Goal: Contribute content: Contribute content

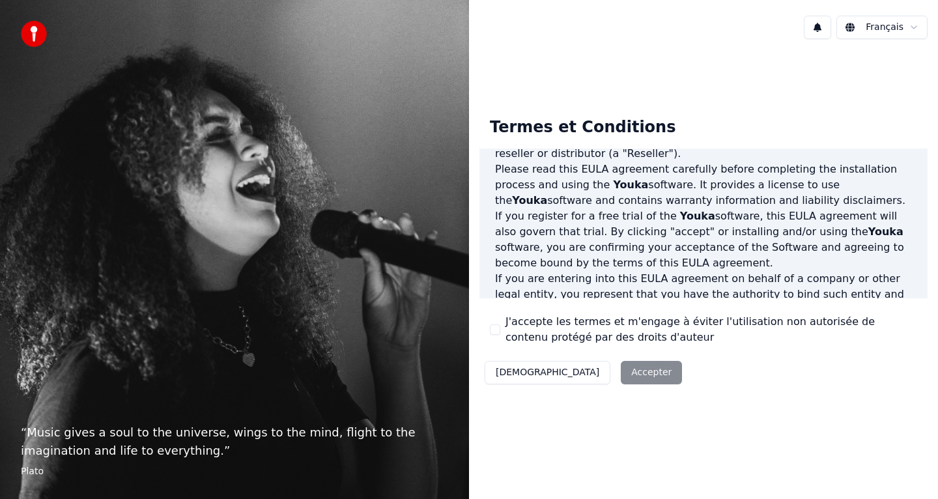
scroll to position [98, 0]
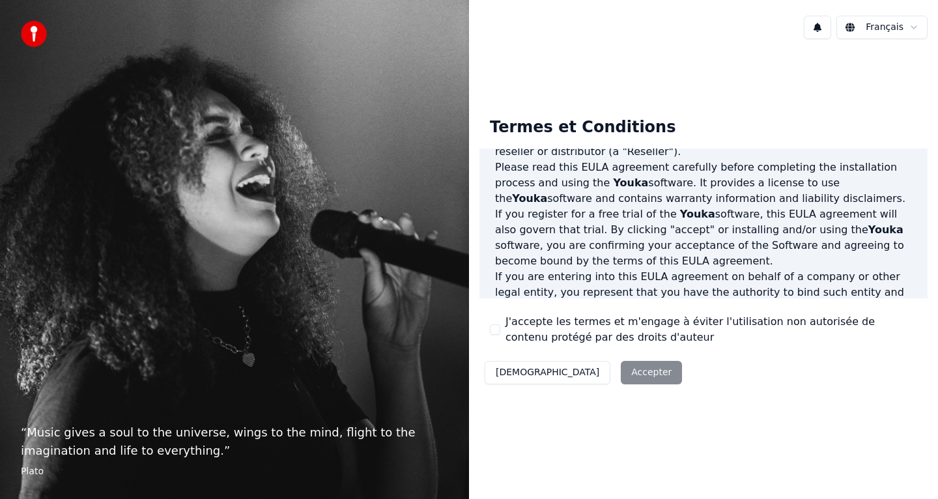
click at [515, 328] on label "J'accepte les termes et m'engage à éviter l'utilisation non autorisée de conten…" at bounding box center [711, 329] width 412 height 31
click at [500, 328] on button "J'accepte les termes et m'engage à éviter l'utilisation non autorisée de conten…" at bounding box center [495, 329] width 10 height 10
click at [621, 371] on button "Accepter" at bounding box center [651, 372] width 61 height 23
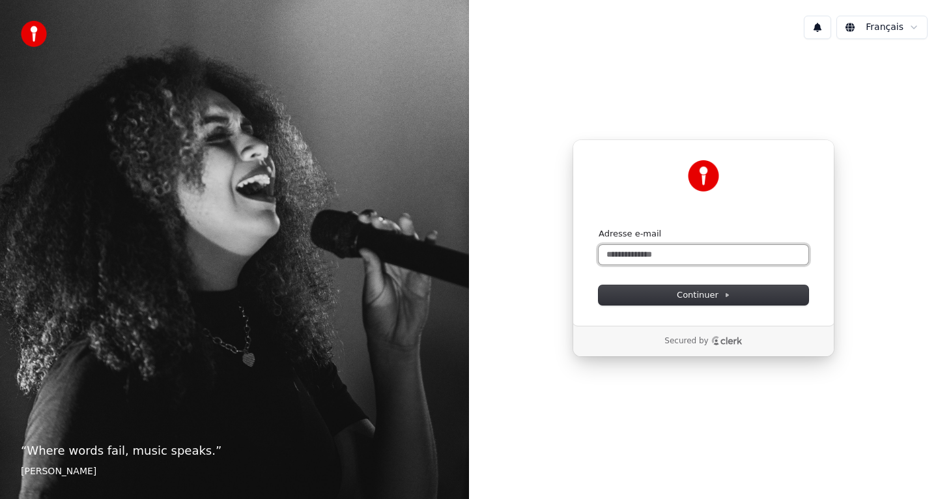
click at [688, 258] on input "Adresse e-mail" at bounding box center [703, 255] width 210 height 20
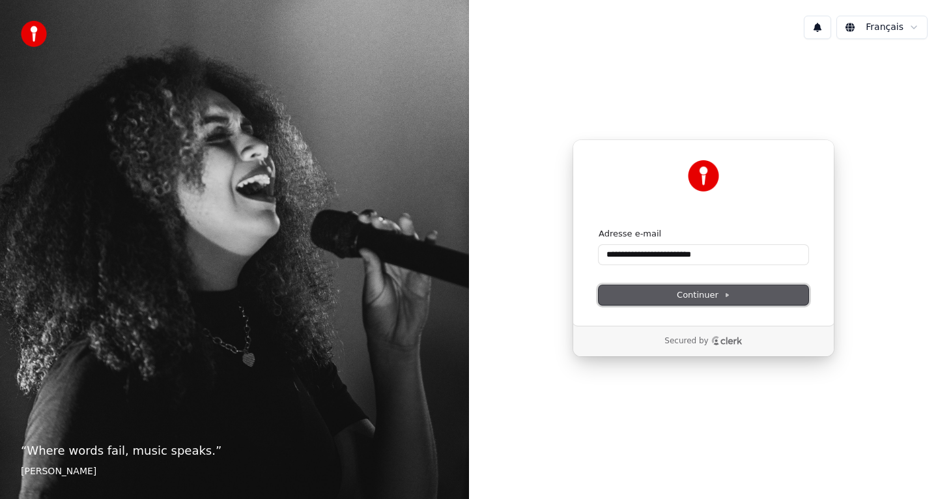
click at [693, 299] on span "Continuer" at bounding box center [703, 295] width 53 height 12
type input "**********"
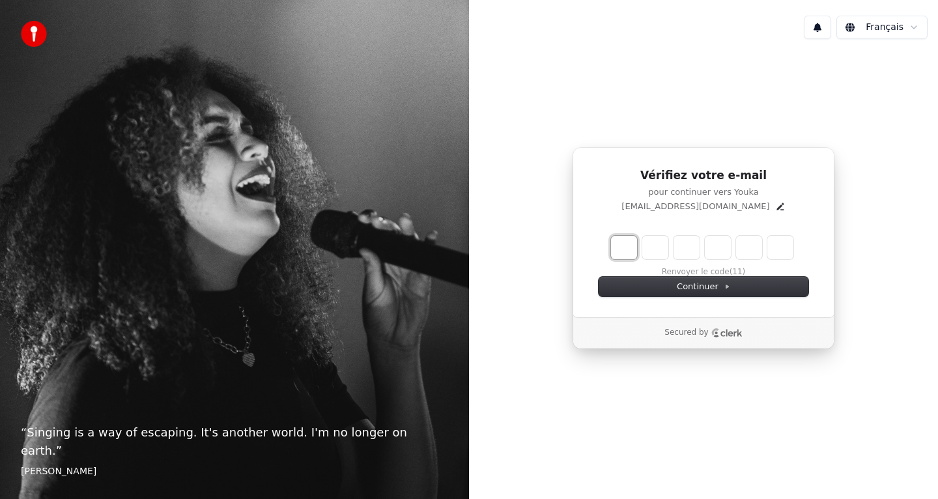
type input "*"
type input "**"
type input "*"
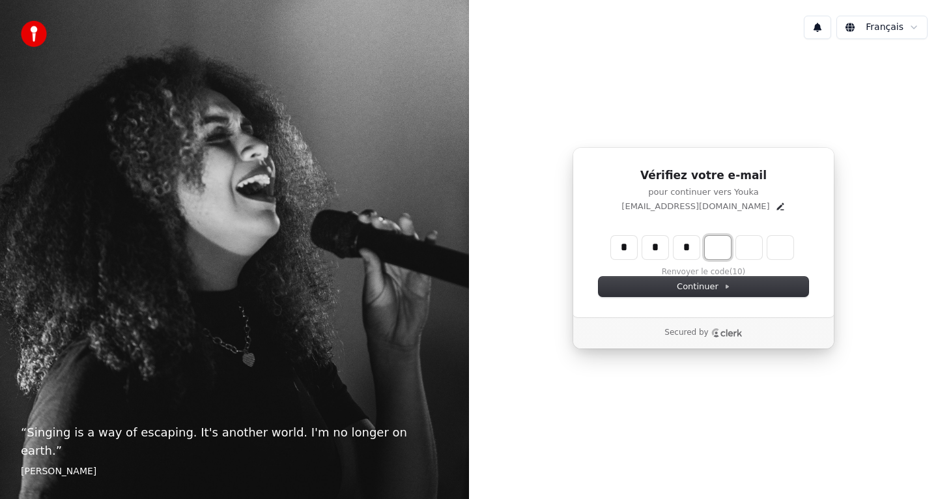
type input "***"
type input "*"
type input "****"
type input "*"
type input "*****"
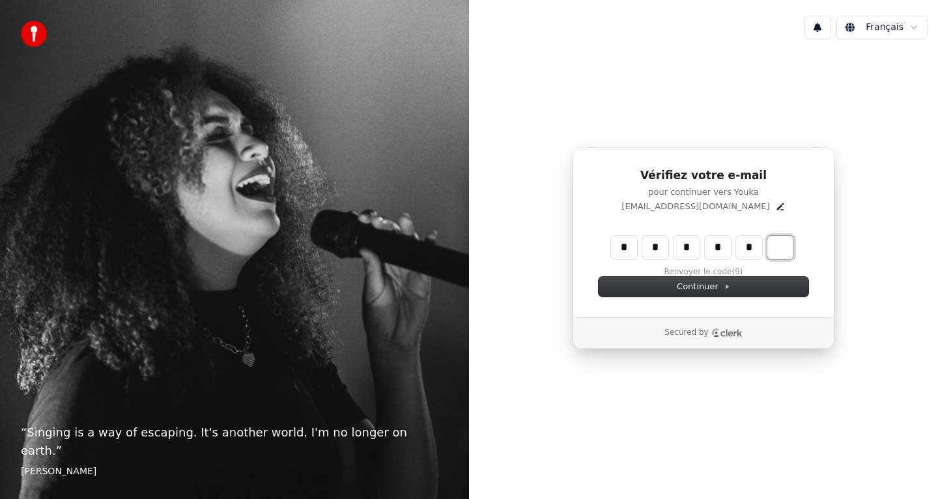
type input "*"
type input "******"
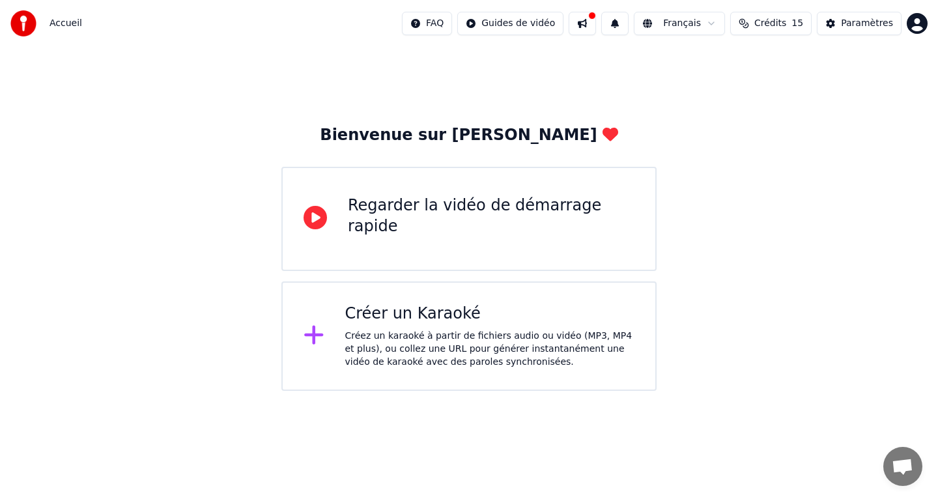
click at [480, 217] on div "Regarder la vidéo de démarrage rapide" at bounding box center [491, 216] width 287 height 42
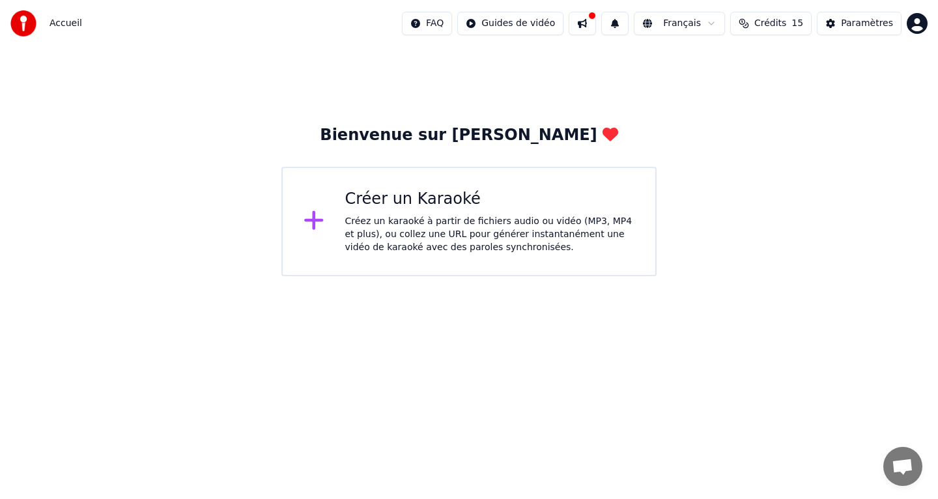
click at [391, 221] on div "Créez un karaoké à partir de fichiers audio ou vidéo (MP3, MP4 et plus), ou col…" at bounding box center [490, 234] width 290 height 39
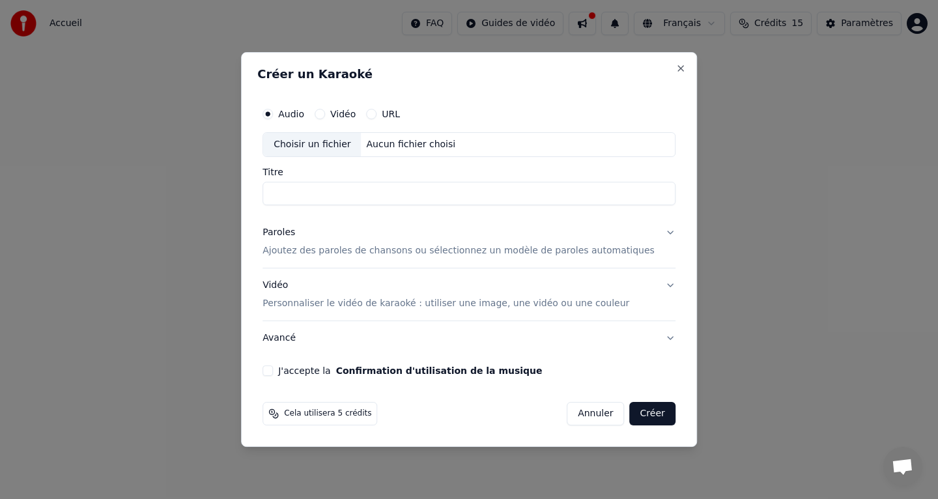
click at [336, 111] on div "Vidéo" at bounding box center [335, 114] width 41 height 10
click at [325, 113] on button "Vidéo" at bounding box center [320, 114] width 10 height 10
click at [331, 143] on div "Choisir un fichier" at bounding box center [312, 144] width 98 height 23
click at [318, 145] on div "Choisir un fichier" at bounding box center [312, 144] width 98 height 23
click at [273, 115] on button "Audio" at bounding box center [267, 114] width 10 height 10
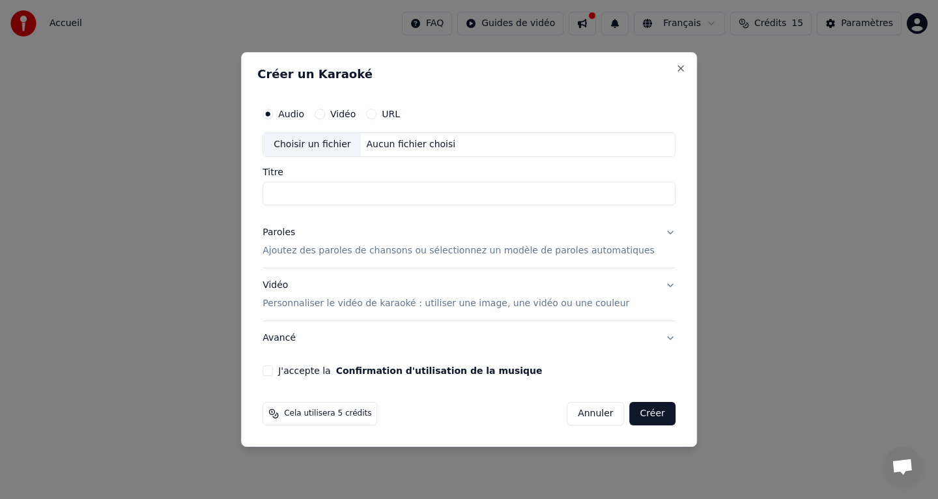
click at [326, 146] on div "Choisir un fichier" at bounding box center [312, 144] width 98 height 23
type input "**********"
click at [587, 252] on p "Ajoutez des paroles de chansons ou sélectionnez un modèle de paroles automatiqu…" at bounding box center [458, 250] width 392 height 13
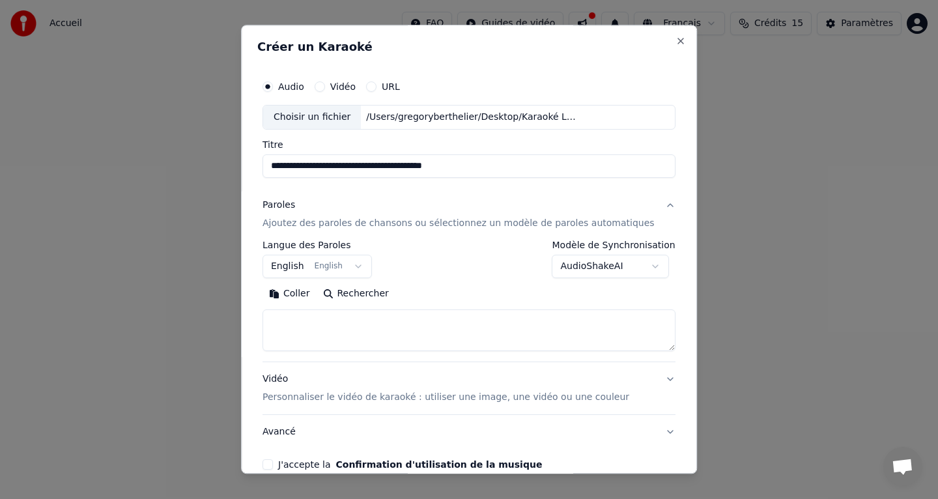
click at [368, 265] on button "English English" at bounding box center [316, 266] width 109 height 23
click at [445, 276] on body "**********" at bounding box center [469, 138] width 938 height 276
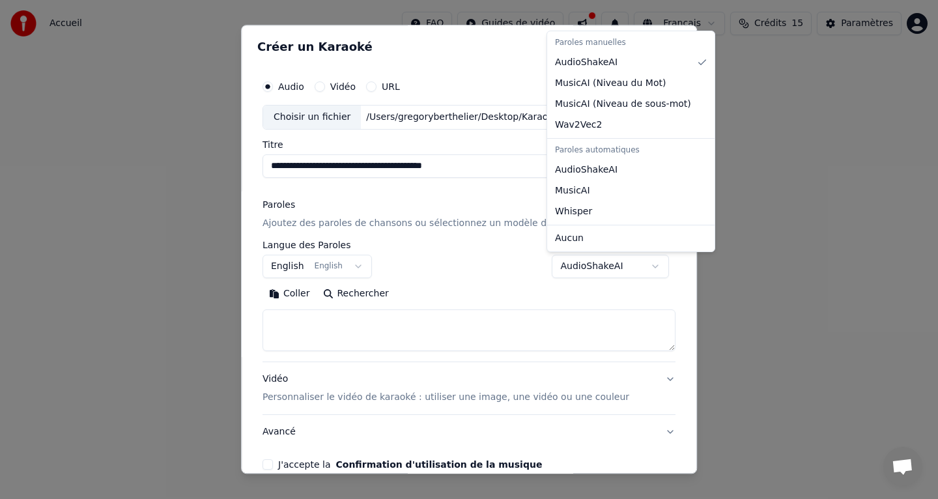
click at [651, 265] on body "**********" at bounding box center [469, 138] width 938 height 276
click at [651, 265] on div at bounding box center [469, 249] width 938 height 499
click at [651, 265] on body "**********" at bounding box center [469, 138] width 938 height 276
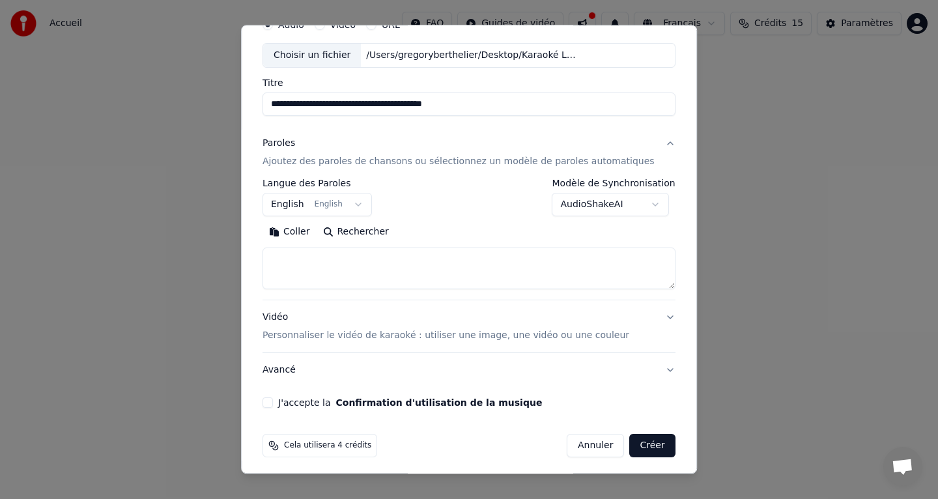
scroll to position [66, 0]
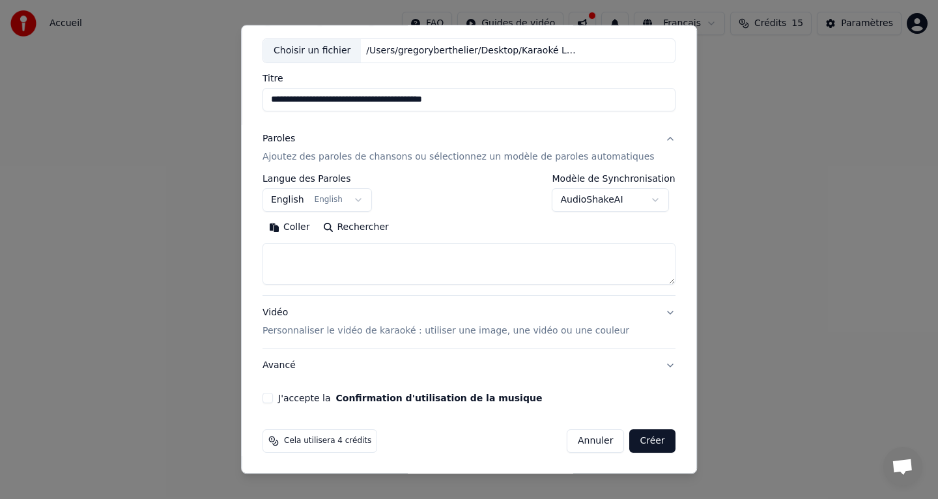
click at [316, 201] on body "**********" at bounding box center [469, 138] width 938 height 276
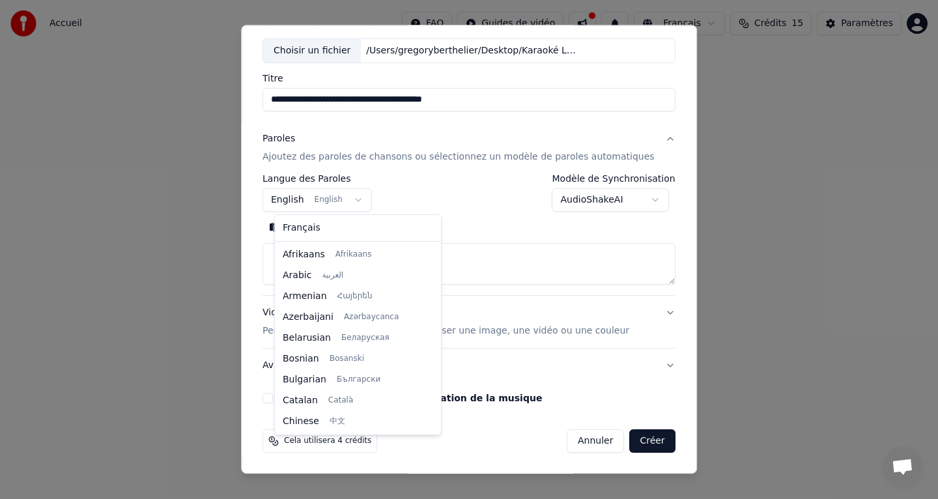
scroll to position [104, 0]
select select "**"
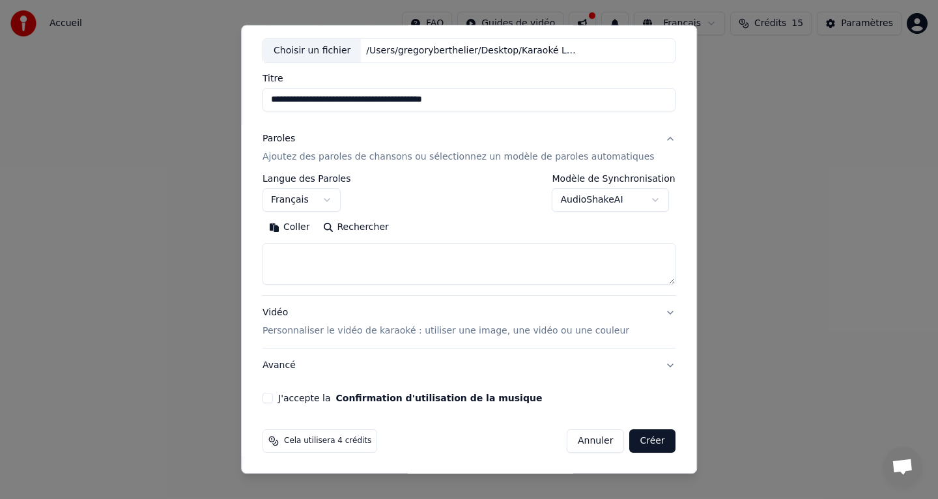
click at [389, 158] on p "Ajoutez des paroles de chansons ou sélectionnez un modèle de paroles automatiqu…" at bounding box center [458, 156] width 392 height 13
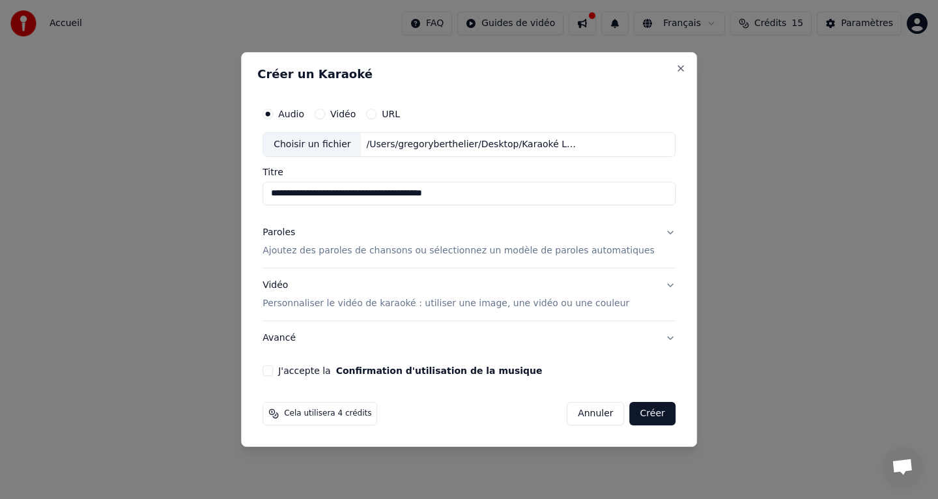
click at [363, 251] on p "Ajoutez des paroles de chansons ou sélectionnez un modèle de paroles automatiqu…" at bounding box center [458, 250] width 392 height 13
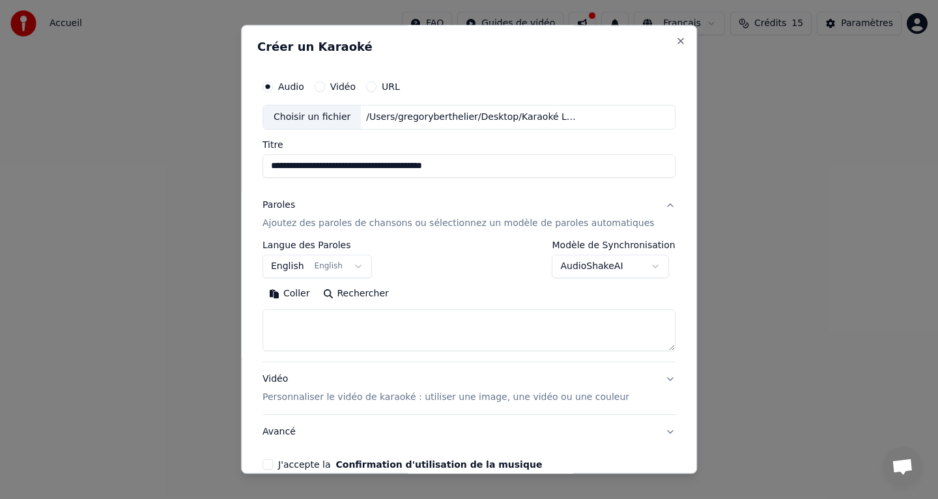
scroll to position [51, 0]
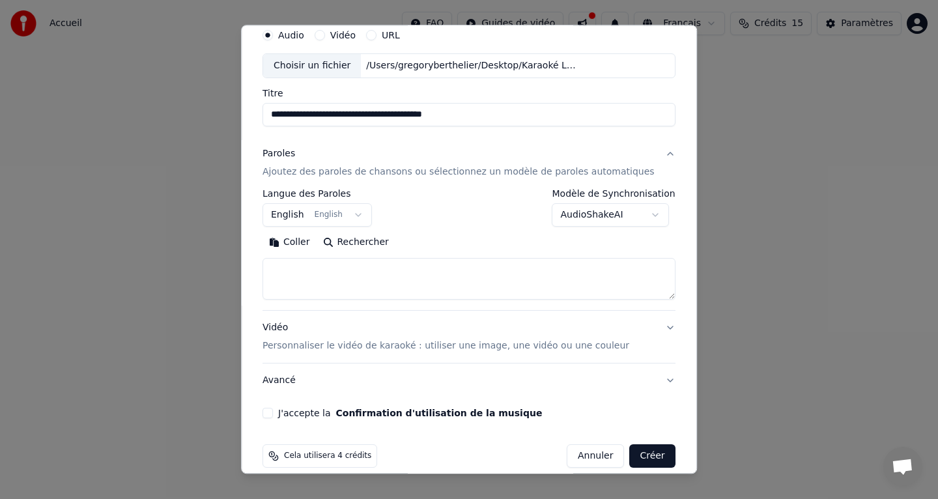
click at [307, 214] on button "English English" at bounding box center [316, 214] width 109 height 23
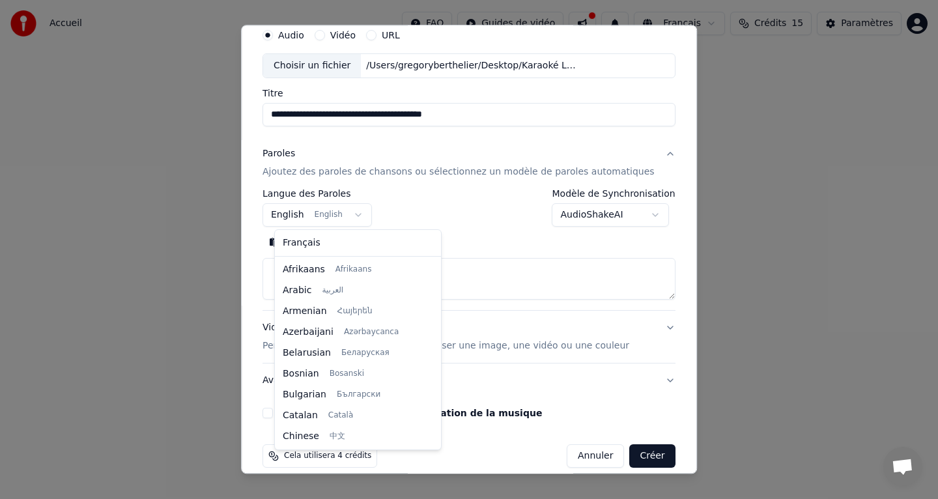
scroll to position [104, 0]
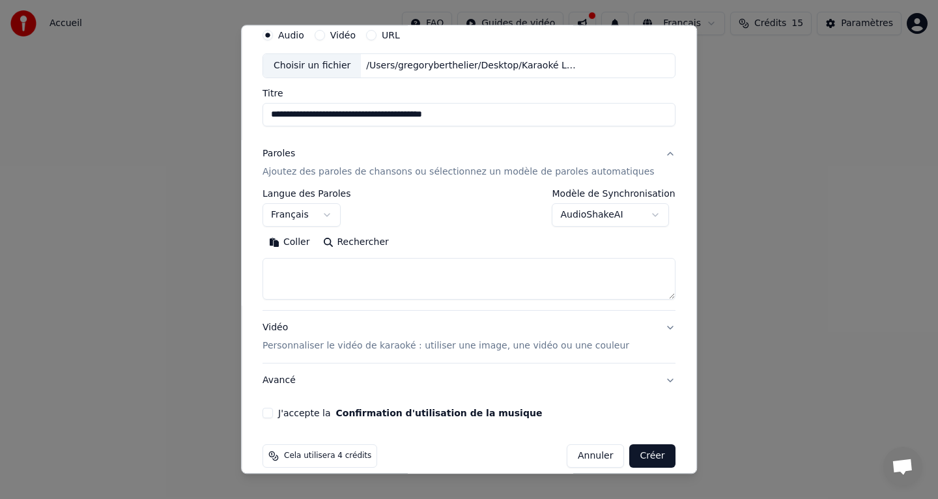
click at [365, 244] on button "Rechercher" at bounding box center [355, 242] width 79 height 21
click at [308, 244] on button "Coller" at bounding box center [289, 242] width 54 height 21
select select "**"
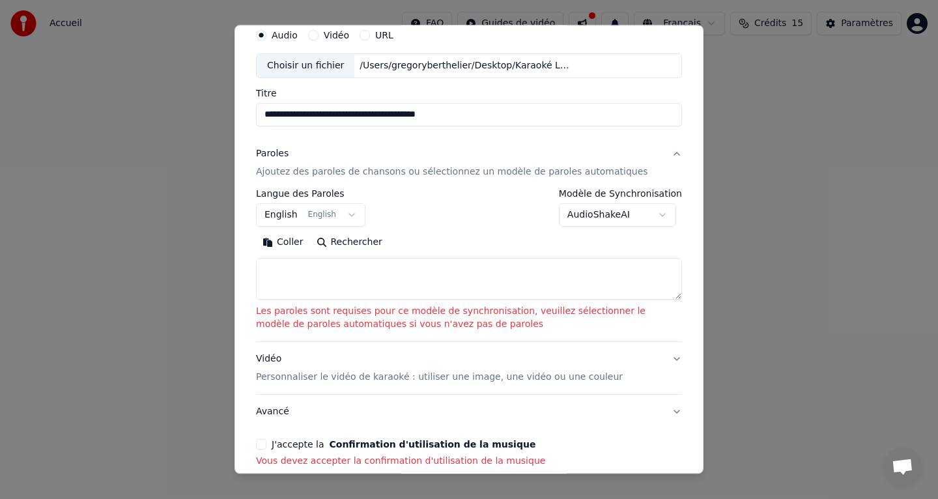
click at [352, 268] on textarea at bounding box center [469, 279] width 426 height 42
paste textarea "**********"
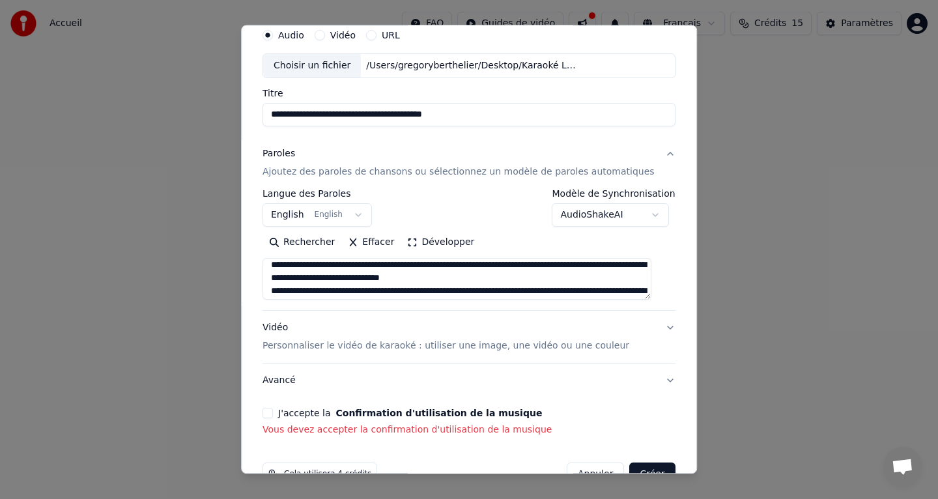
scroll to position [0, 0]
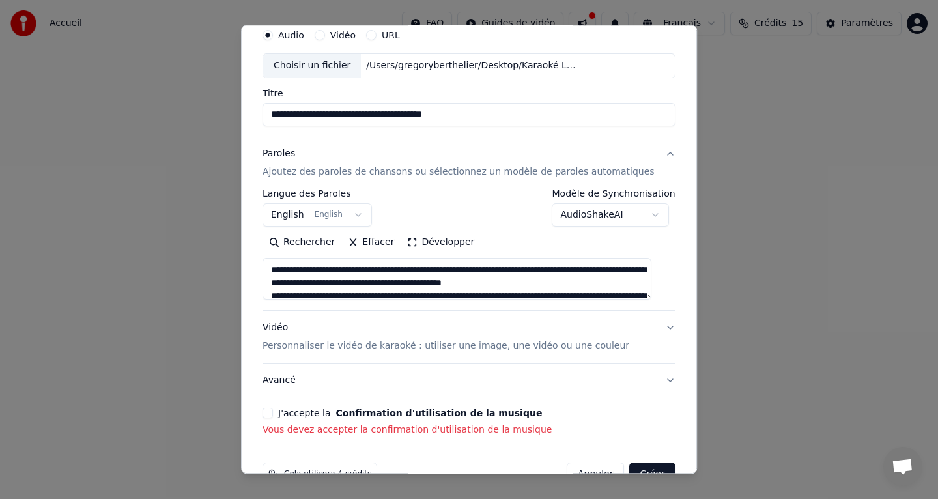
type textarea "**********"
click at [273, 412] on button "J'accepte la Confirmation d'utilisation de la musique" at bounding box center [267, 413] width 10 height 10
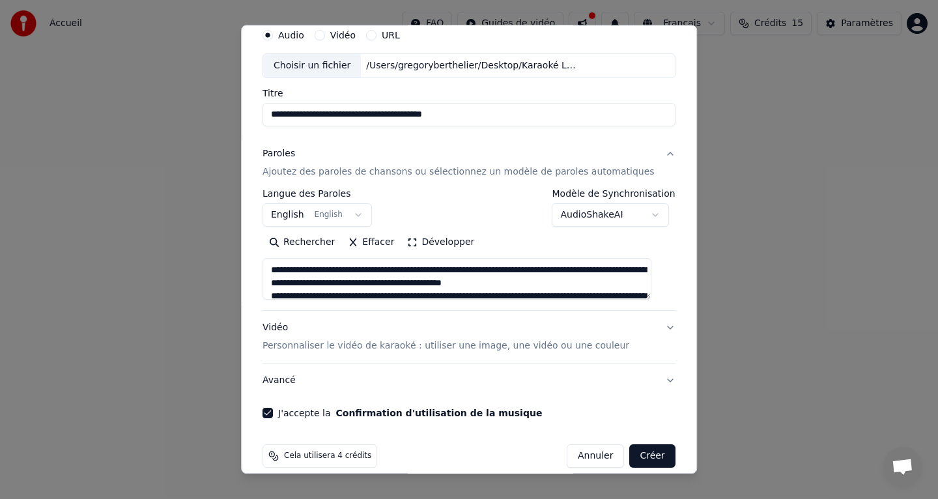
scroll to position [67, 0]
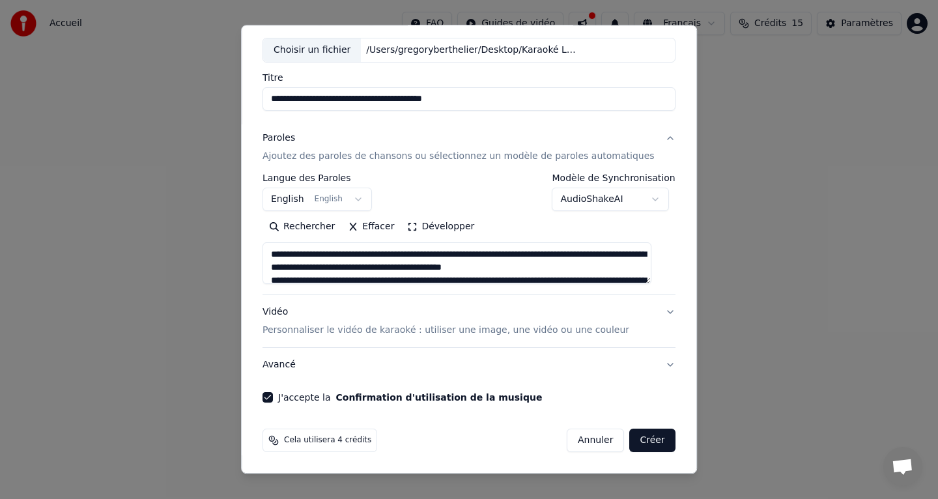
click at [646, 439] on button "Créer" at bounding box center [653, 439] width 46 height 23
select select "**"
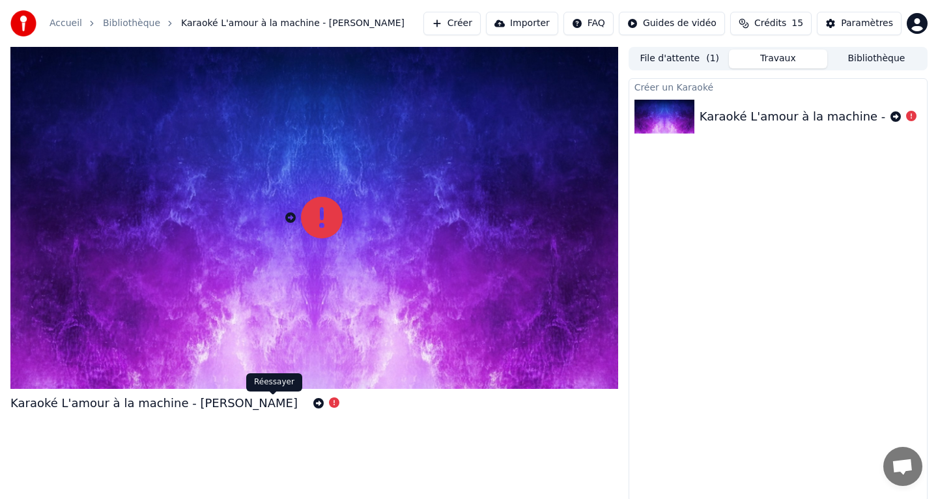
click at [313, 404] on icon at bounding box center [318, 403] width 10 height 10
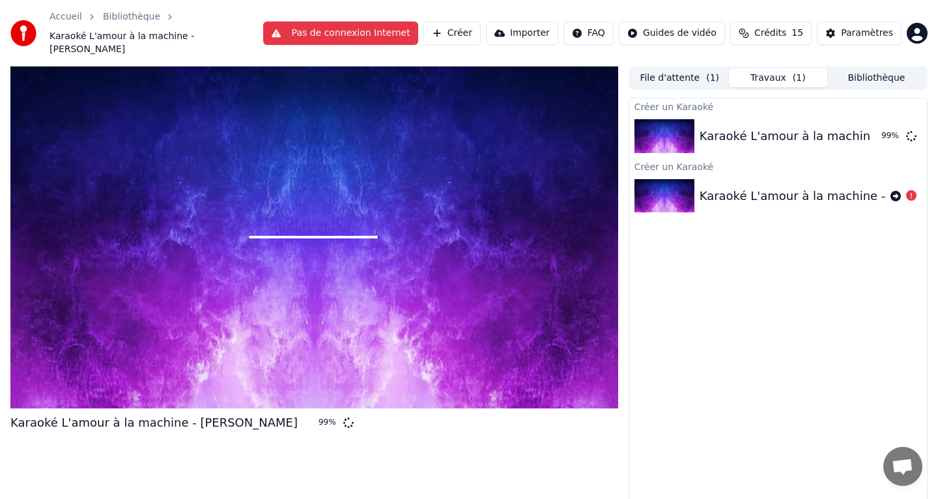
click at [382, 31] on button "Pas de connexion Internet" at bounding box center [340, 32] width 155 height 23
click at [713, 345] on div "Créer un Karaoké Karaoké L'amour à la machine - [PERSON_NAME] 99 % Créer un K…" at bounding box center [777, 310] width 299 height 424
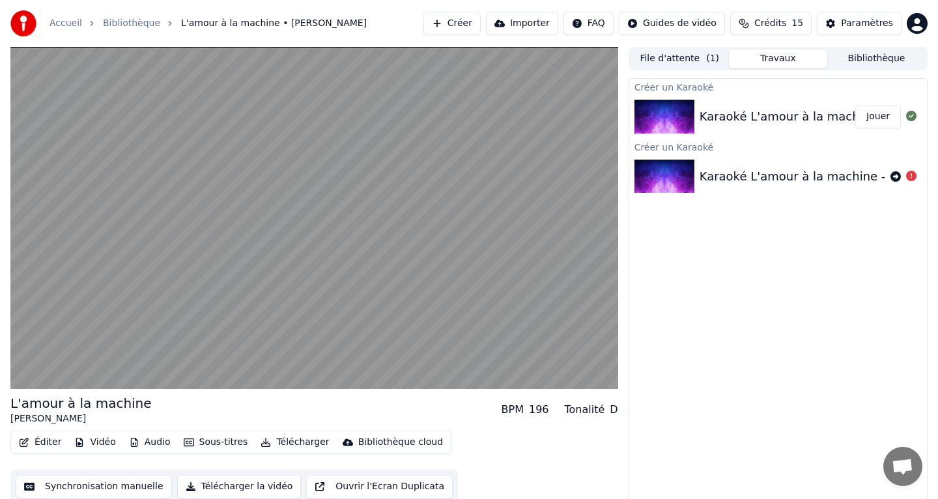
scroll to position [5, 0]
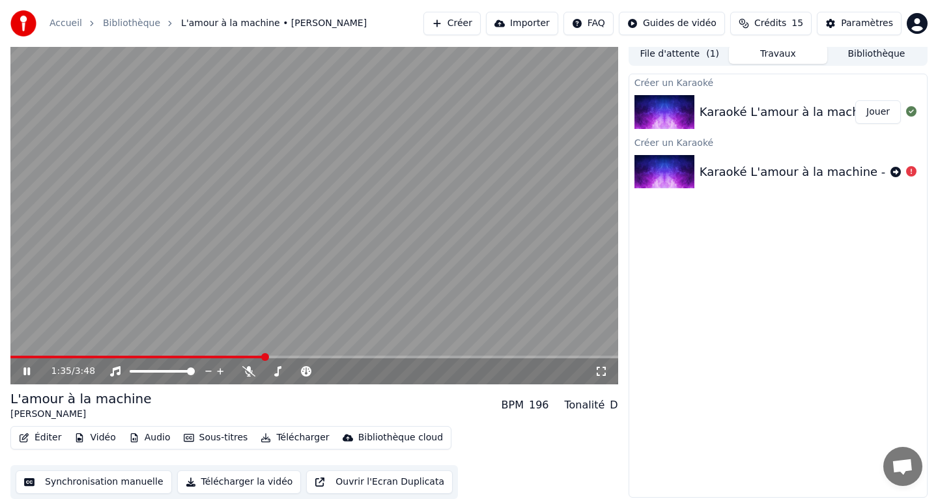
click at [22, 369] on icon at bounding box center [36, 371] width 31 height 10
click at [117, 477] on button "Synchronisation manuelle" at bounding box center [94, 481] width 156 height 23
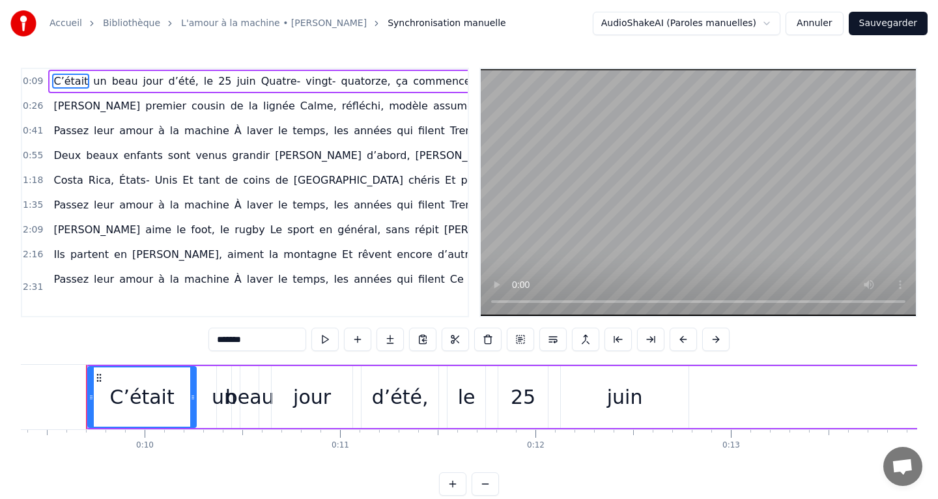
click at [834, 20] on button "Annuler" at bounding box center [813, 23] width 57 height 23
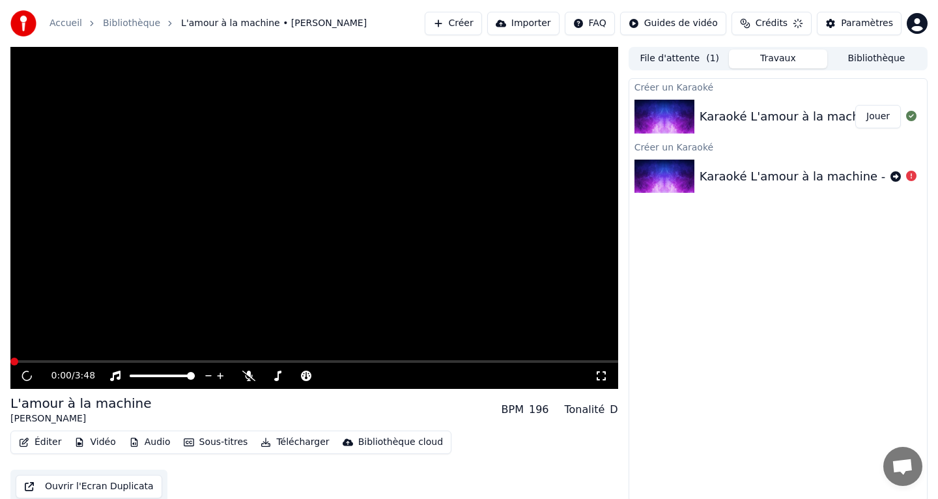
scroll to position [3, 0]
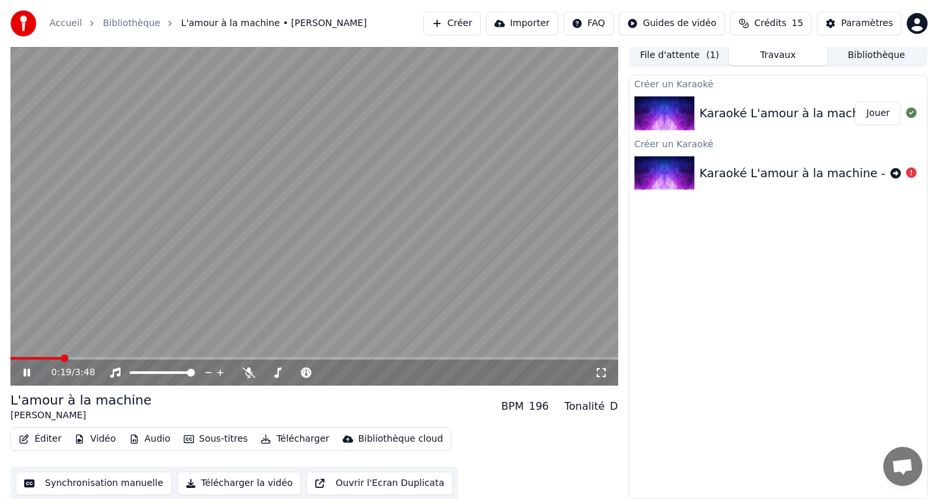
click at [117, 484] on button "Synchronisation manuelle" at bounding box center [94, 482] width 156 height 23
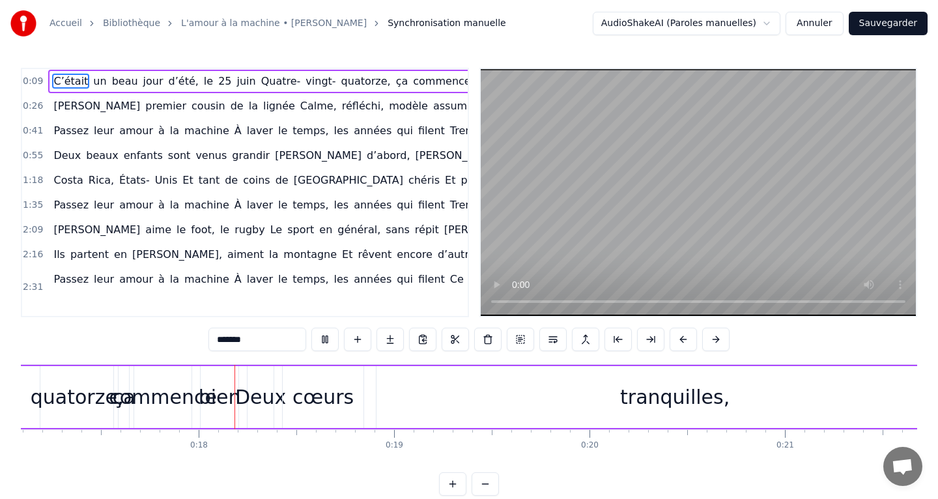
scroll to position [0, 3396]
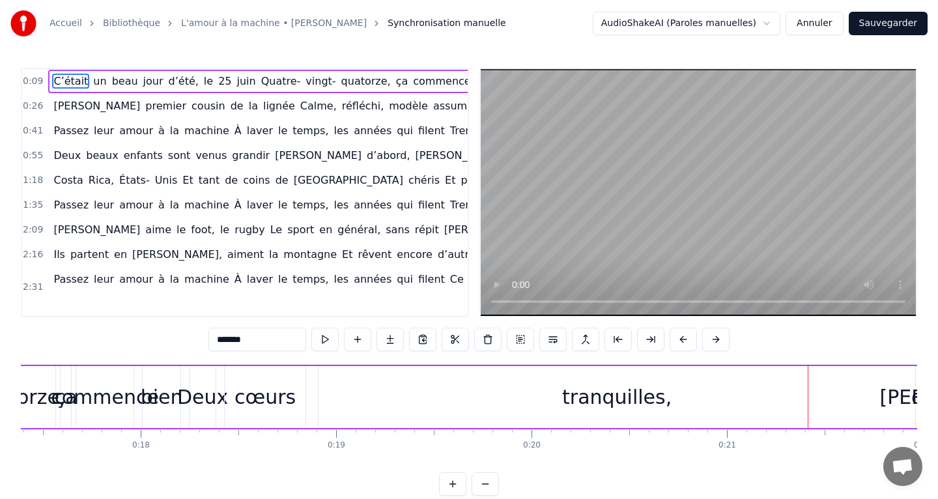
click at [777, 23] on html "Accueil Bibliothèque L'amour à la machine • [PERSON_NAME] Synchronisation manue…" at bounding box center [469, 258] width 938 height 516
click at [85, 81] on div "C’était un beau jour d’été, le 25 juin Quatre- vingt- quatorze, ça commence bie…" at bounding box center [556, 81] width 1017 height 23
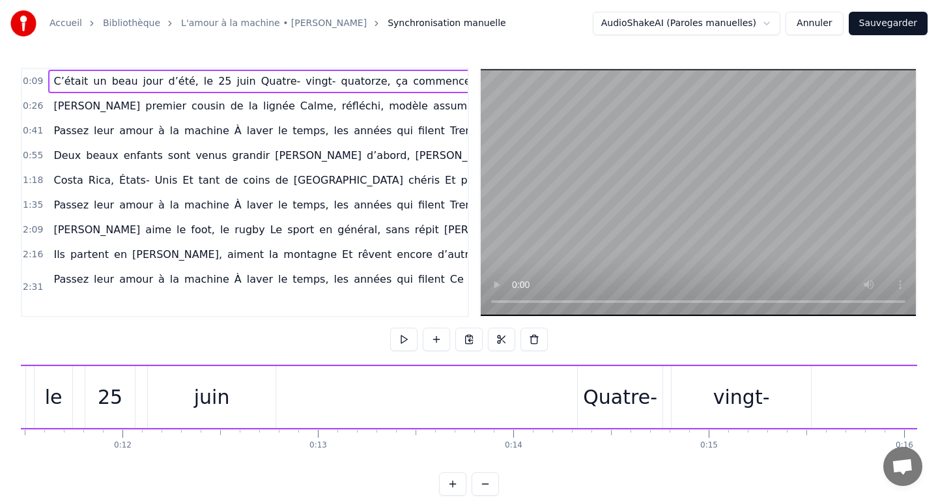
click at [85, 81] on div "C’était un beau jour d’été, le 25 juin Quatre- vingt- quatorze, ça commence bie…" at bounding box center [556, 81] width 1017 height 23
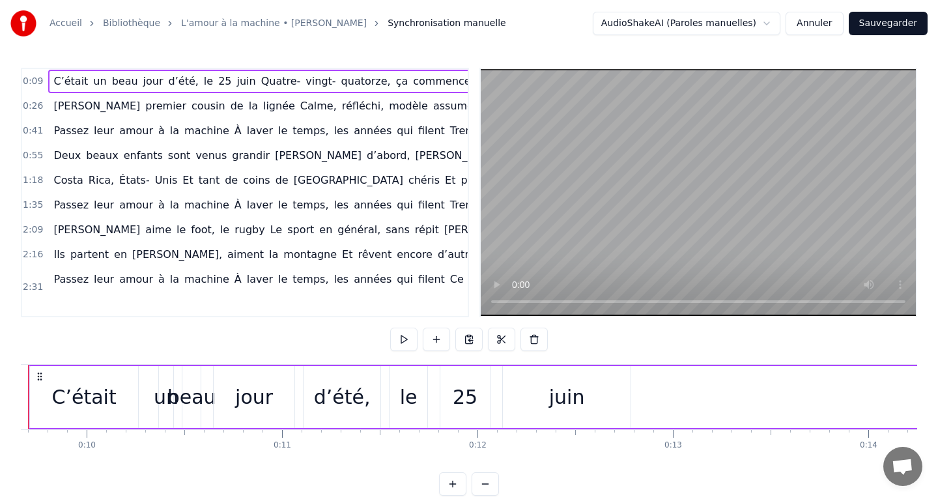
click at [85, 81] on div "C’était un beau jour d’été, le 25 juin Quatre- vingt- quatorze, ça commence bie…" at bounding box center [556, 81] width 1017 height 23
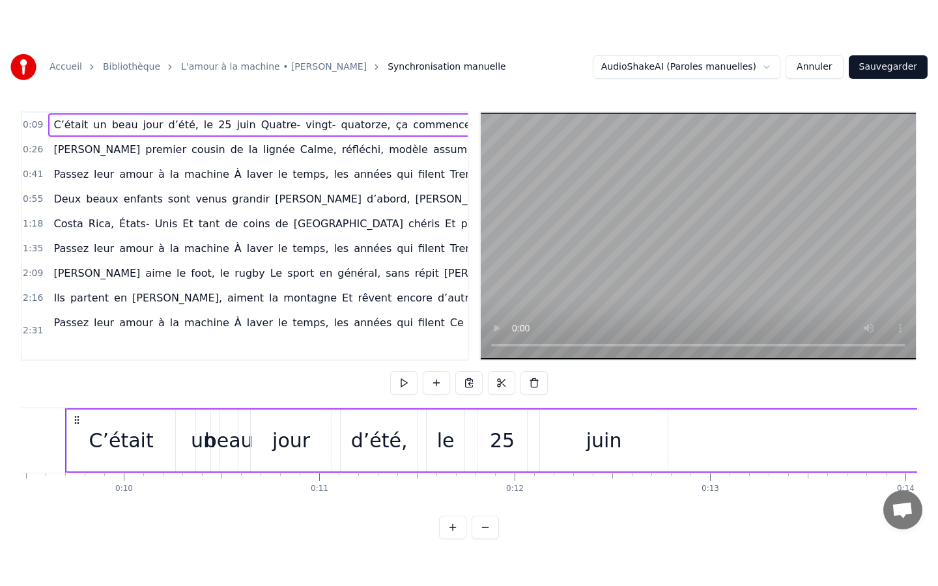
scroll to position [0, 1830]
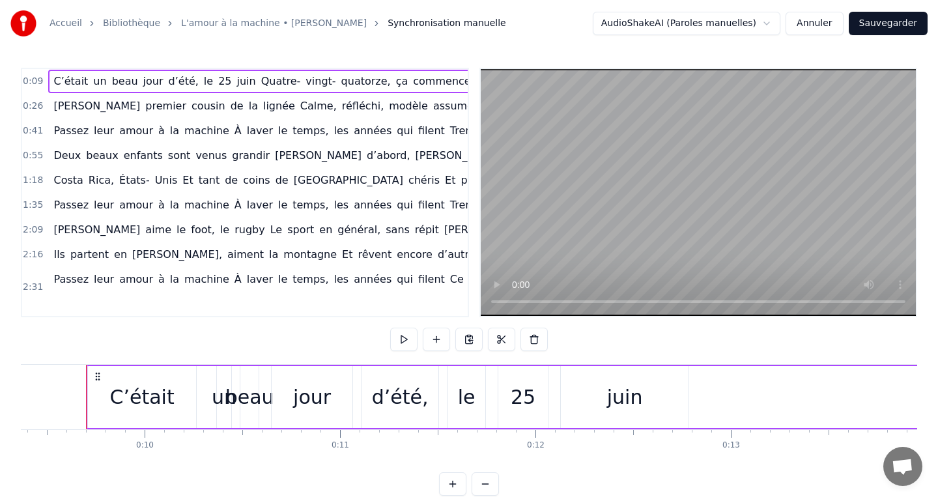
click at [77, 82] on span "C’était" at bounding box center [70, 81] width 37 height 15
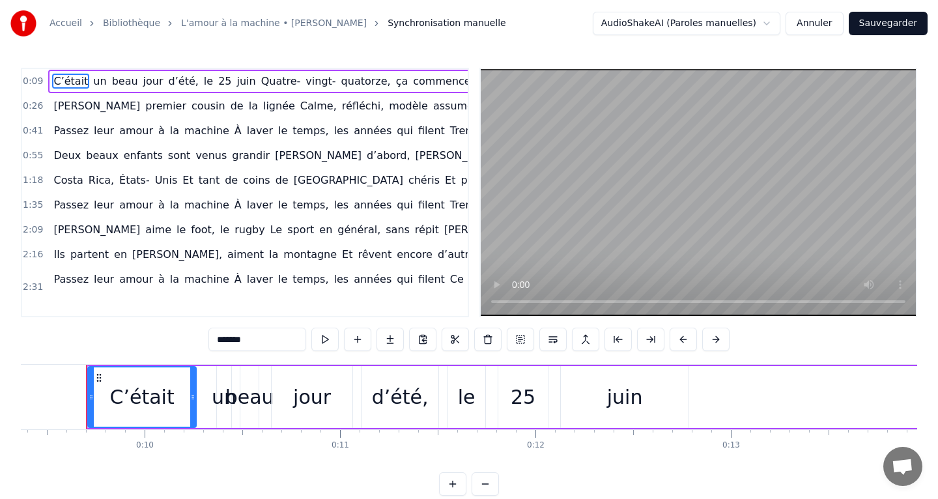
type input "**"
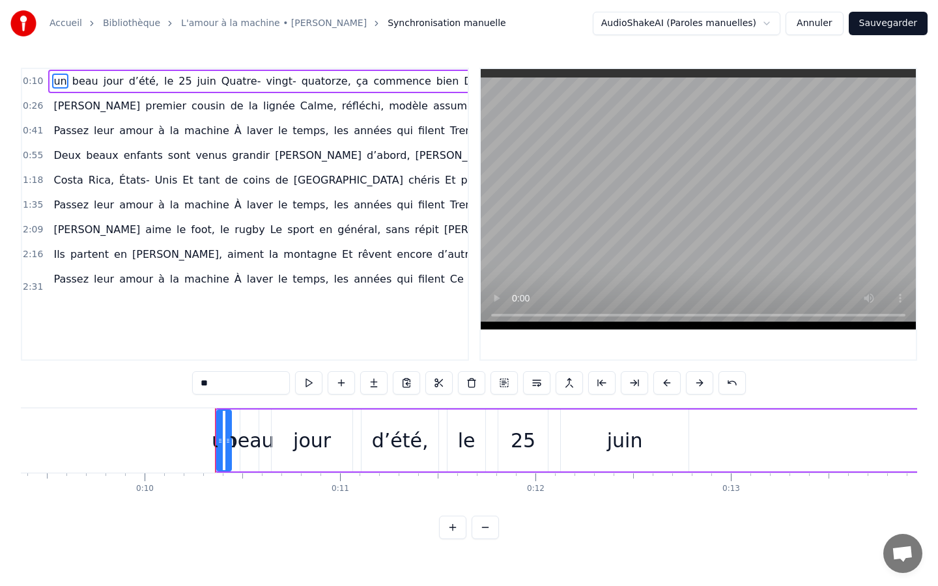
click at [272, 498] on div "0:10 un beau jour d’été, le 25 juin Quatre- vingt- quatorze, ça commence bien D…" at bounding box center [469, 303] width 896 height 471
click at [817, 25] on button "Annuler" at bounding box center [813, 23] width 57 height 23
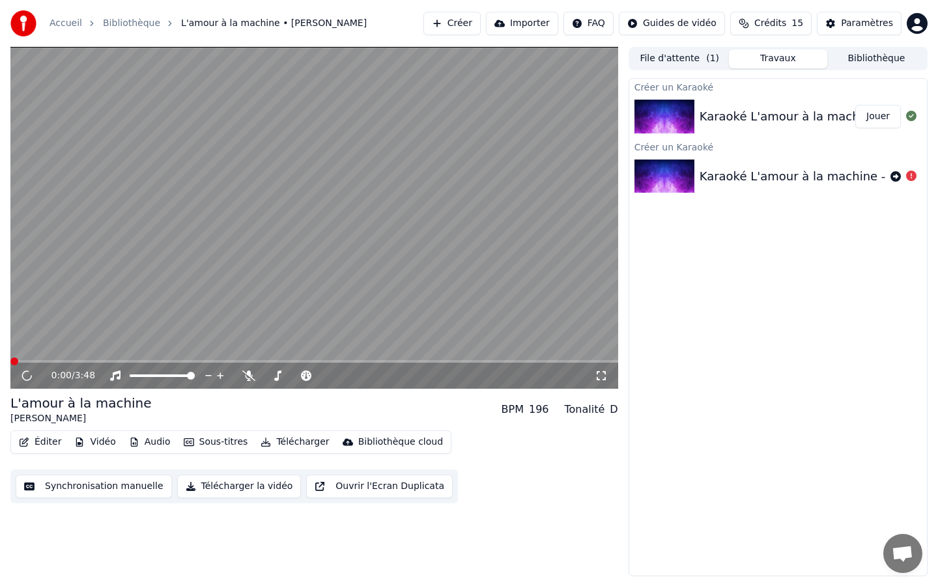
click at [111, 495] on button "Synchronisation manuelle" at bounding box center [94, 486] width 156 height 23
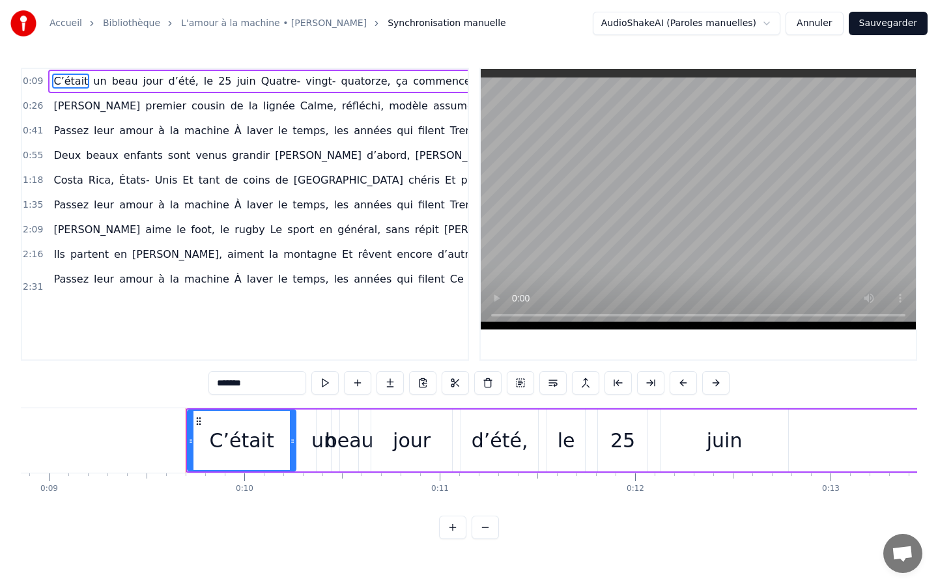
scroll to position [0, 1830]
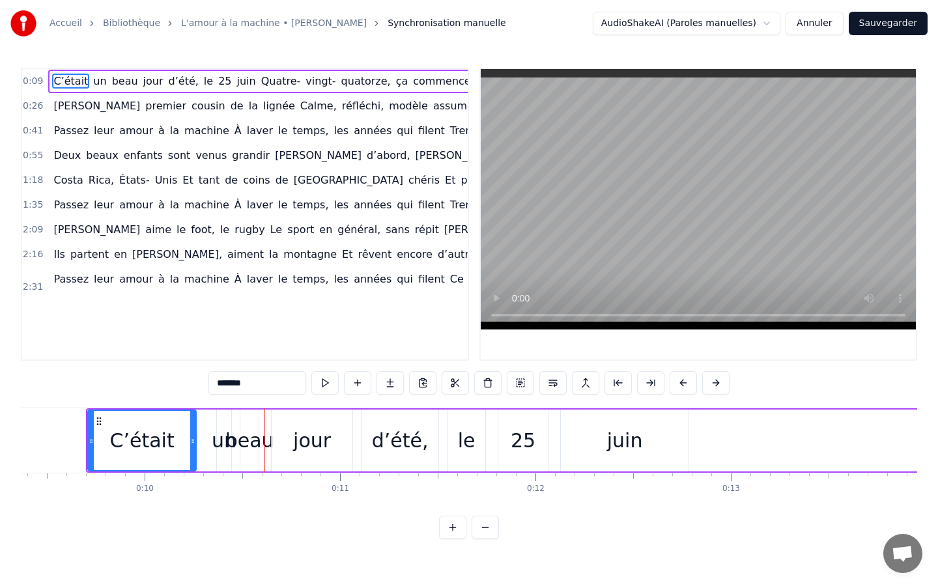
drag, startPoint x: 264, startPoint y: 451, endPoint x: 238, endPoint y: 451, distance: 26.0
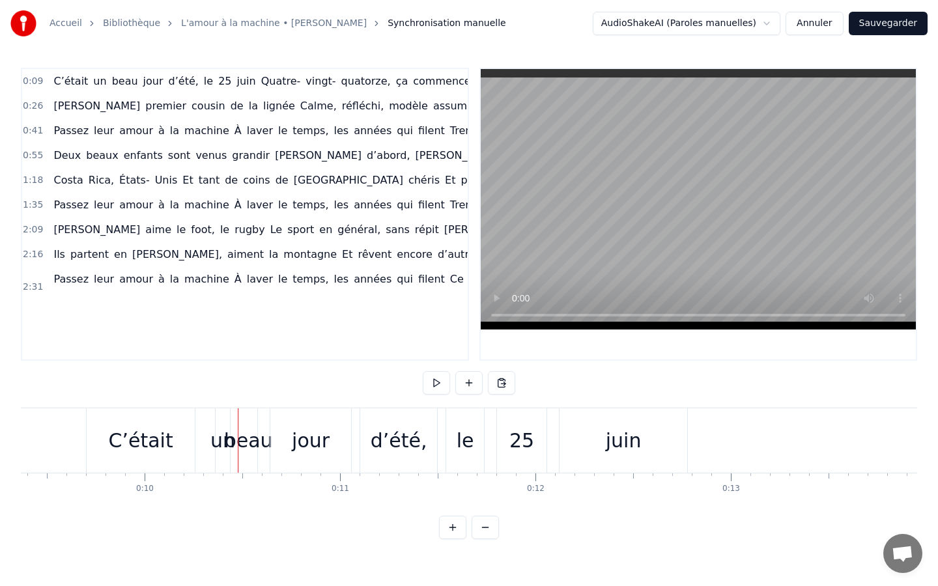
click at [761, 49] on div "Accueil Bibliothèque L'amour à la machine • [PERSON_NAME] Synchronisation manue…" at bounding box center [469, 269] width 938 height 539
click at [812, 21] on button "Annuler" at bounding box center [813, 23] width 57 height 23
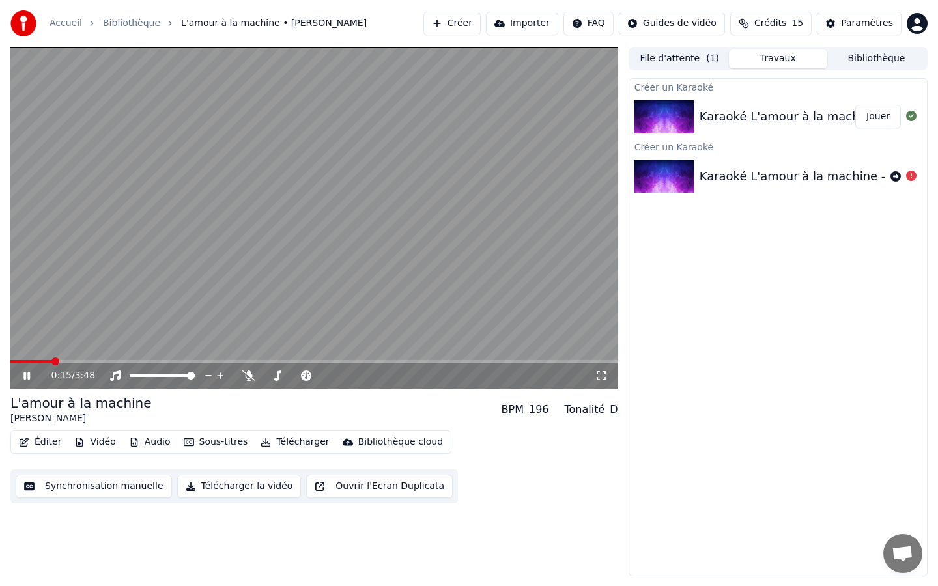
click at [30, 376] on icon at bounding box center [36, 376] width 31 height 10
click at [103, 365] on span at bounding box center [106, 361] width 8 height 8
click at [26, 374] on icon at bounding box center [27, 375] width 8 height 9
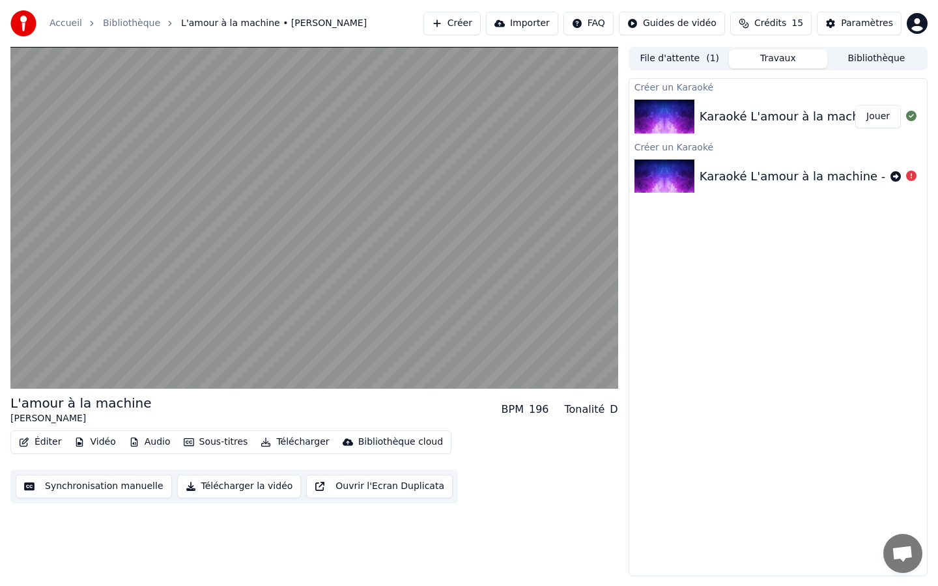
click at [148, 443] on button "Audio" at bounding box center [150, 442] width 52 height 18
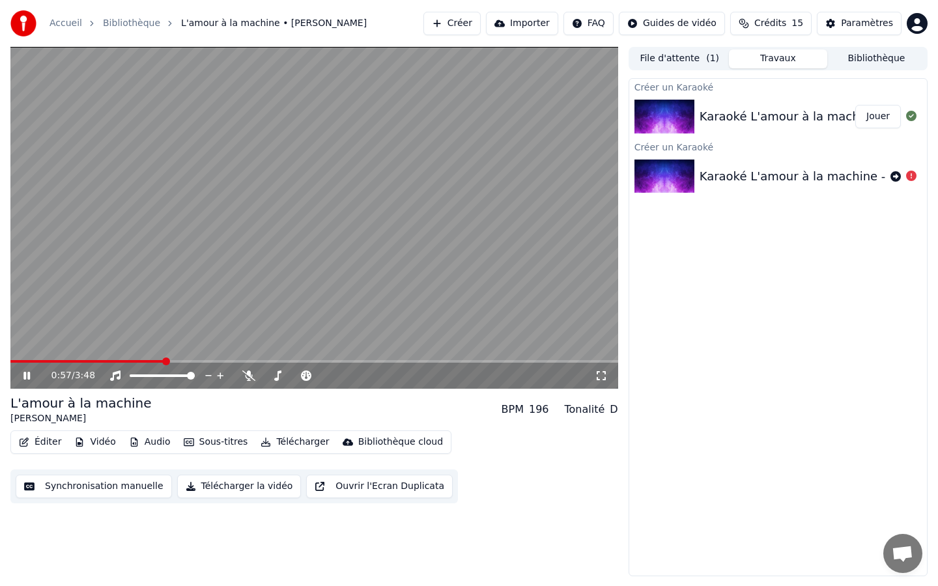
click at [52, 440] on button "Éditer" at bounding box center [40, 442] width 53 height 18
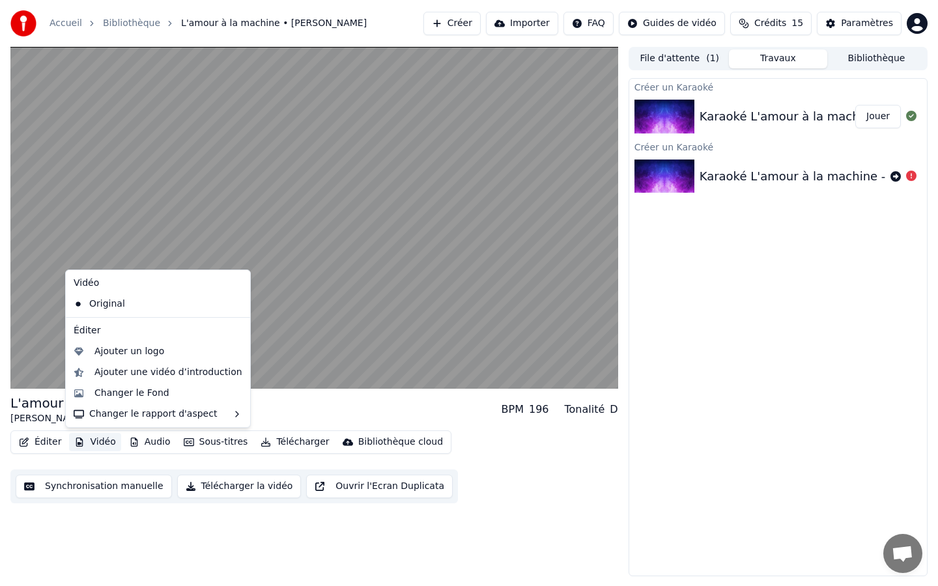
click at [161, 498] on div "L'amour à la machine [PERSON_NAME] BPM 196 Tonalité D Éditer Vidéo Audio Sous-t…" at bounding box center [314, 311] width 608 height 529
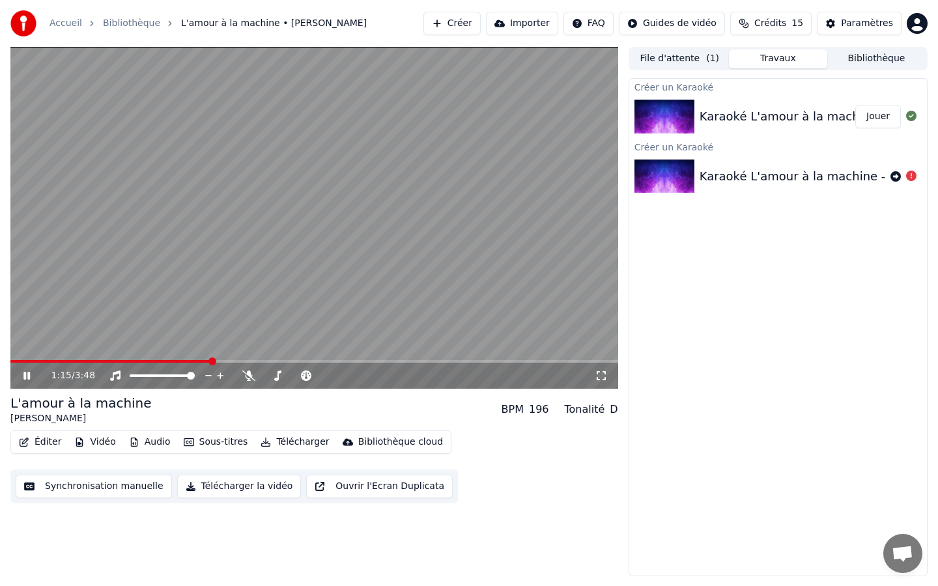
click at [29, 379] on icon at bounding box center [26, 376] width 7 height 8
click at [10, 357] on span at bounding box center [14, 361] width 8 height 8
click at [87, 494] on button "Synchronisation manuelle" at bounding box center [94, 486] width 156 height 23
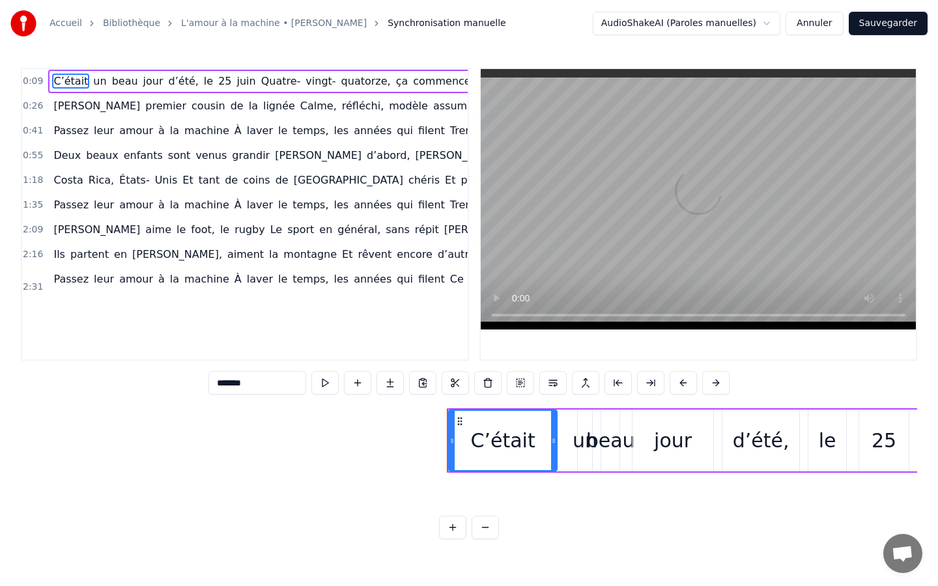
scroll to position [0, 1830]
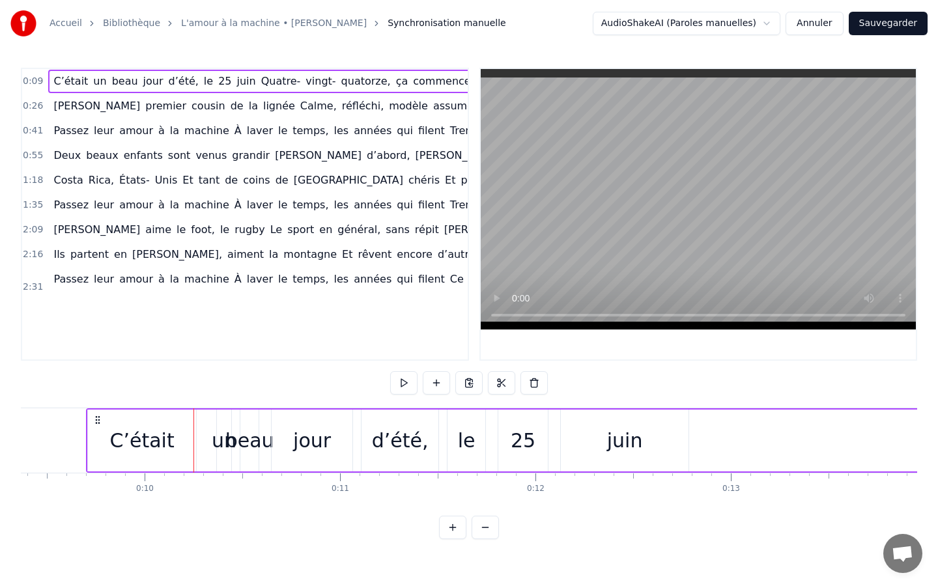
click at [807, 23] on button "Annuler" at bounding box center [813, 23] width 57 height 23
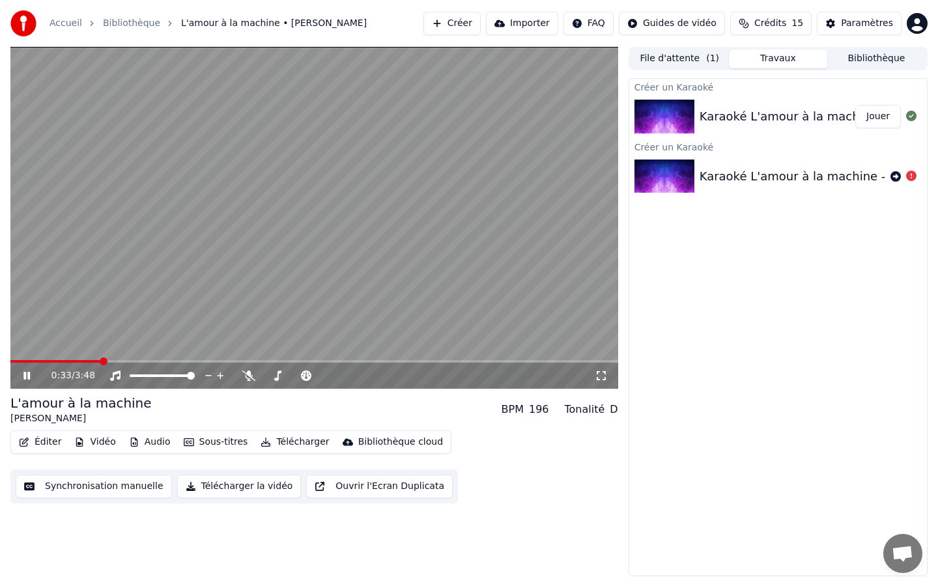
click at [32, 376] on icon at bounding box center [36, 376] width 31 height 10
click at [64, 486] on button "Synchronisation manuelle" at bounding box center [94, 486] width 156 height 23
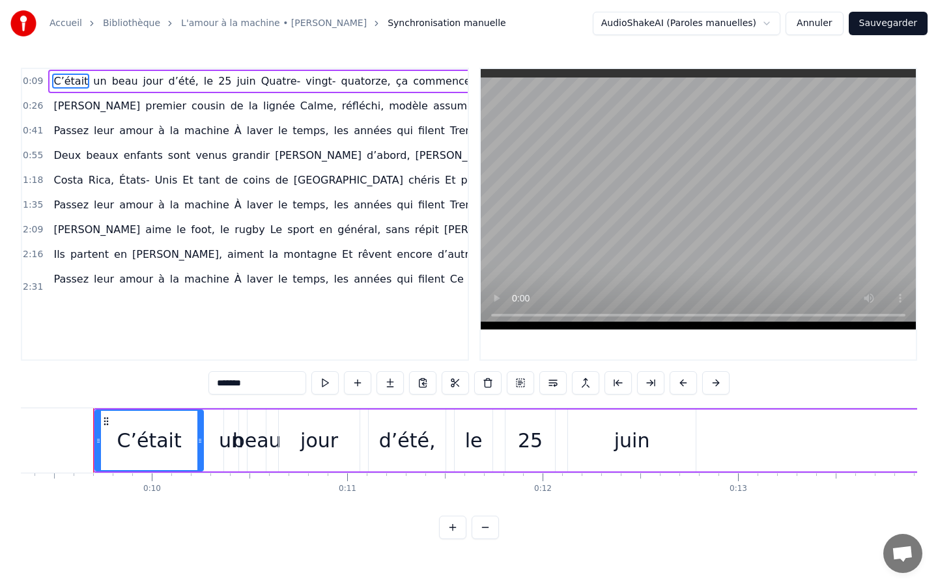
scroll to position [0, 1830]
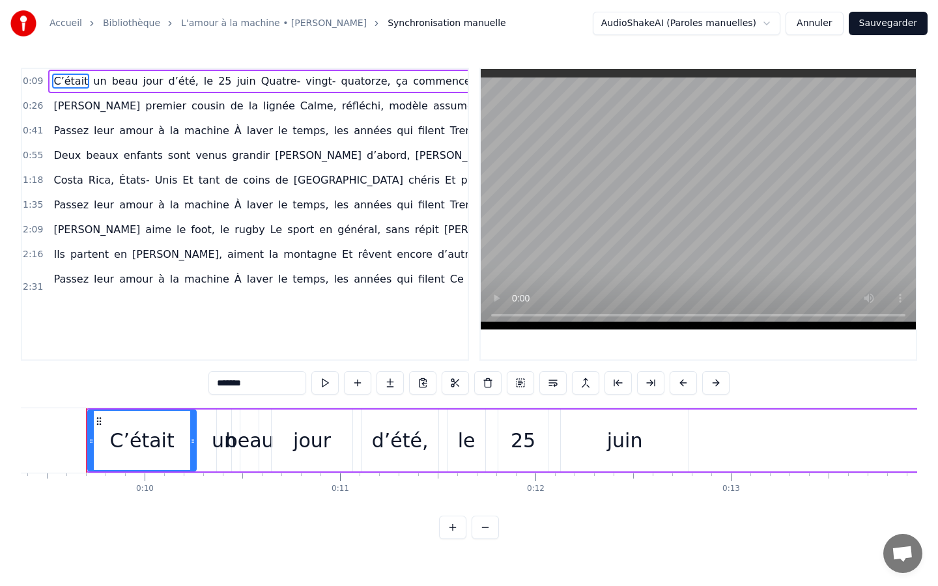
click at [450, 498] on button at bounding box center [452, 527] width 27 height 23
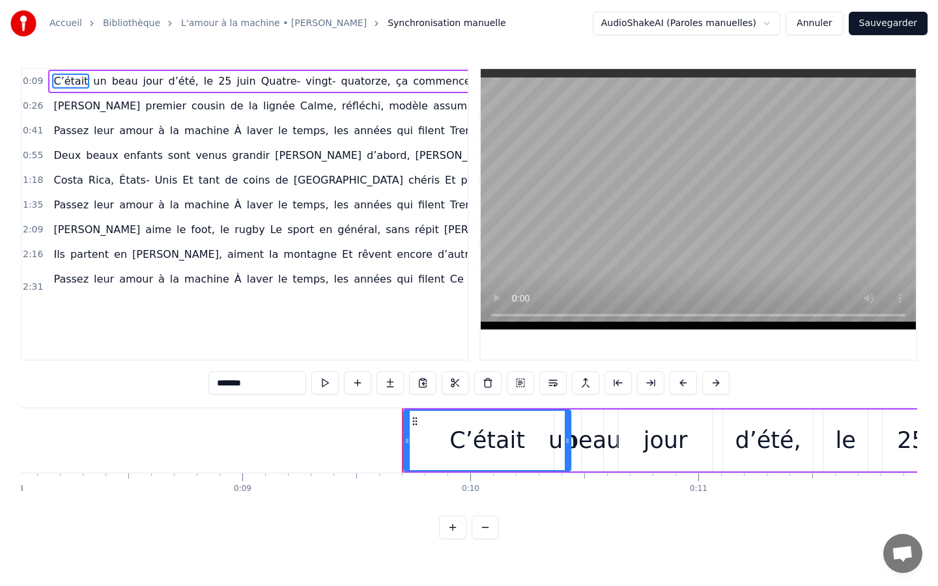
drag, startPoint x: 527, startPoint y: 446, endPoint x: 568, endPoint y: 447, distance: 40.4
click at [568, 447] on div at bounding box center [567, 440] width 5 height 59
click at [815, 27] on button "Annuler" at bounding box center [813, 23] width 57 height 23
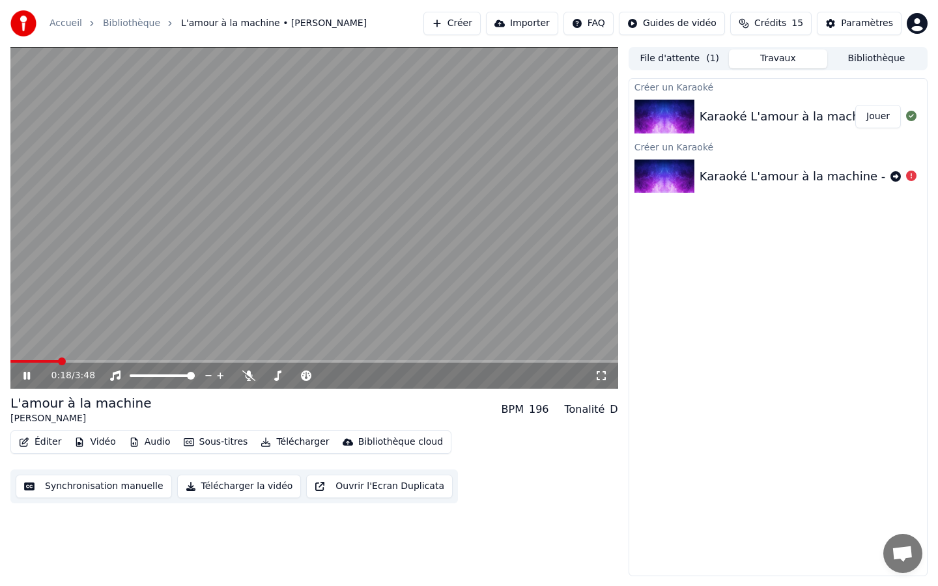
click at [25, 382] on div "0:18 / 3:48" at bounding box center [314, 376] width 608 height 26
click at [23, 379] on icon at bounding box center [36, 376] width 31 height 10
click at [115, 482] on button "Synchronisation manuelle" at bounding box center [94, 486] width 156 height 23
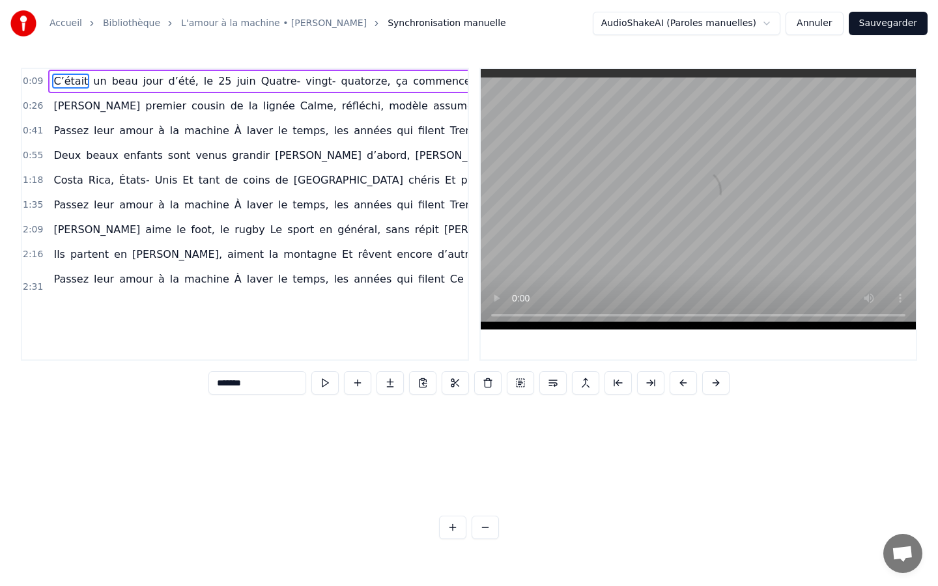
scroll to position [0, 2146]
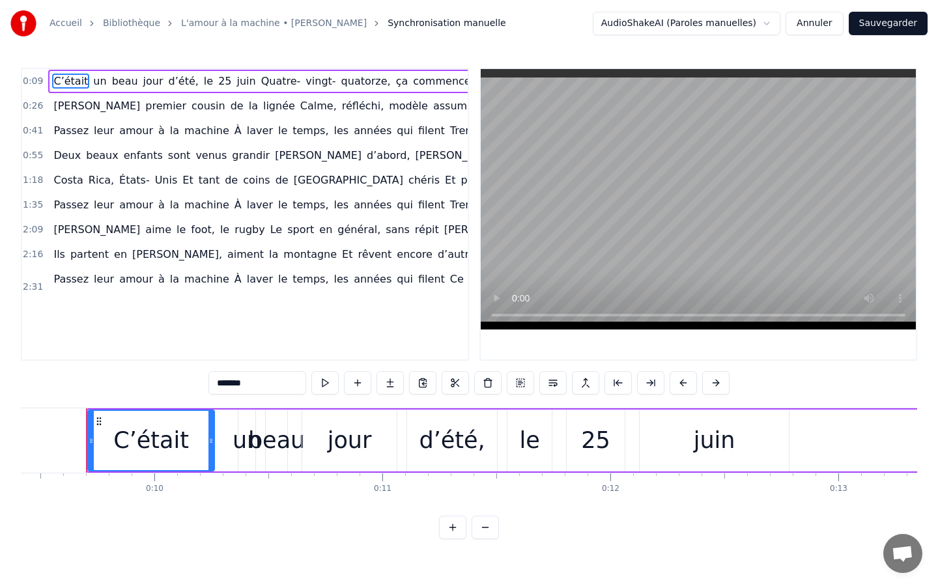
click at [76, 81] on span "C’était" at bounding box center [70, 81] width 37 height 15
click at [184, 443] on div "C’était" at bounding box center [151, 440] width 125 height 59
type input "**"
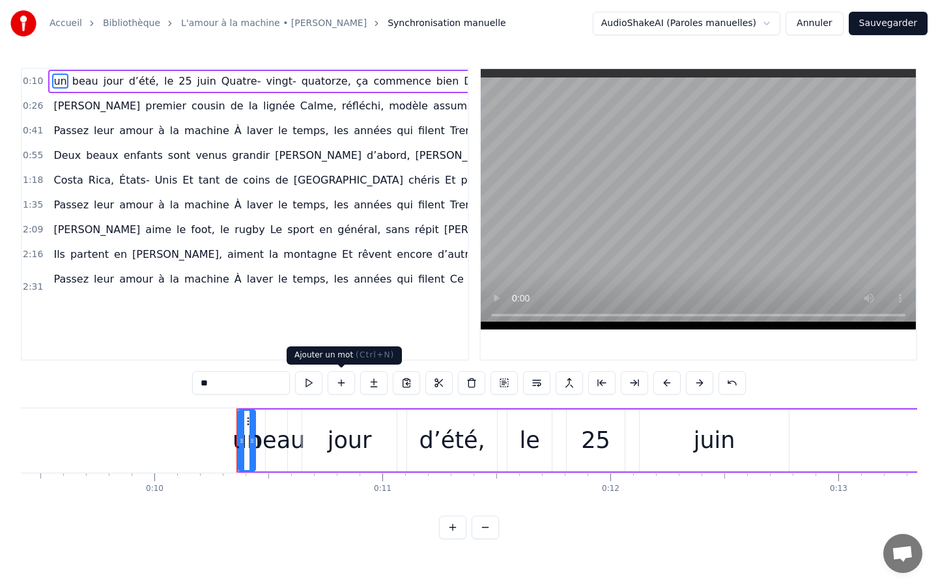
click at [343, 383] on button at bounding box center [341, 382] width 27 height 23
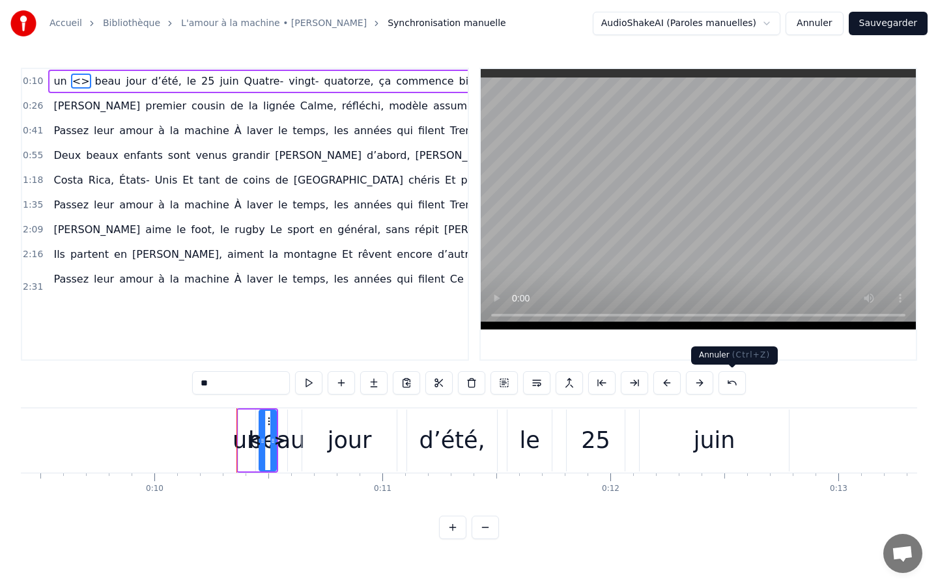
click at [731, 385] on button at bounding box center [731, 382] width 27 height 23
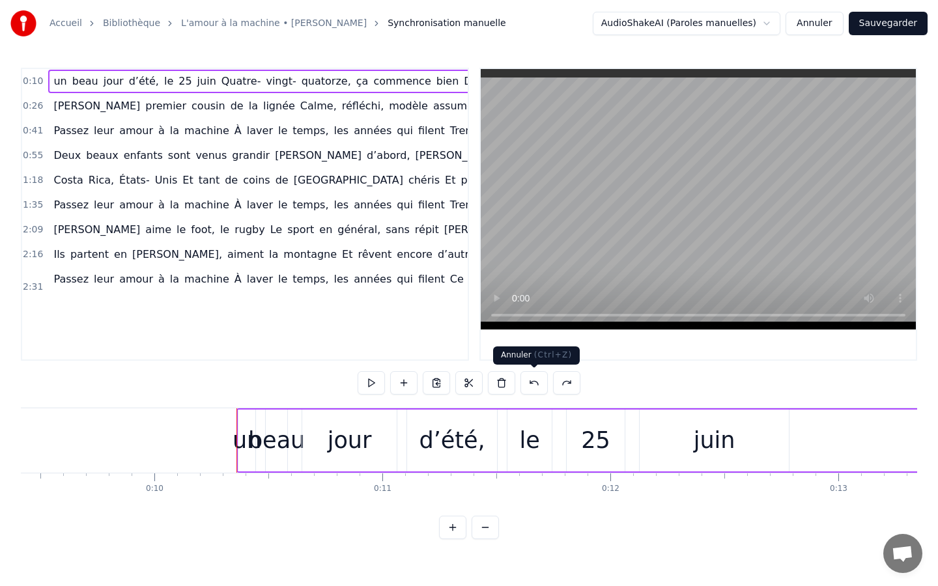
click at [535, 384] on button at bounding box center [533, 382] width 27 height 23
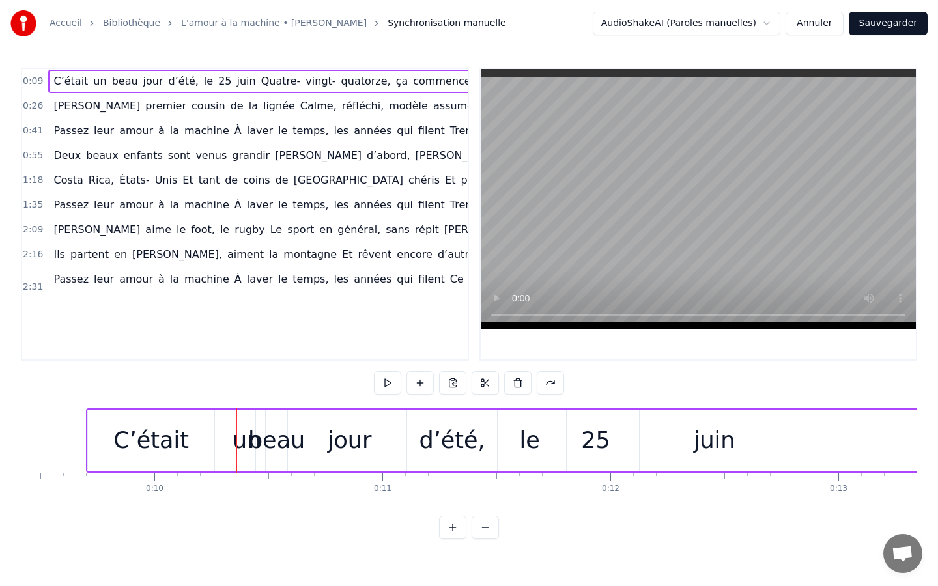
click at [164, 430] on div "C’était" at bounding box center [151, 440] width 76 height 35
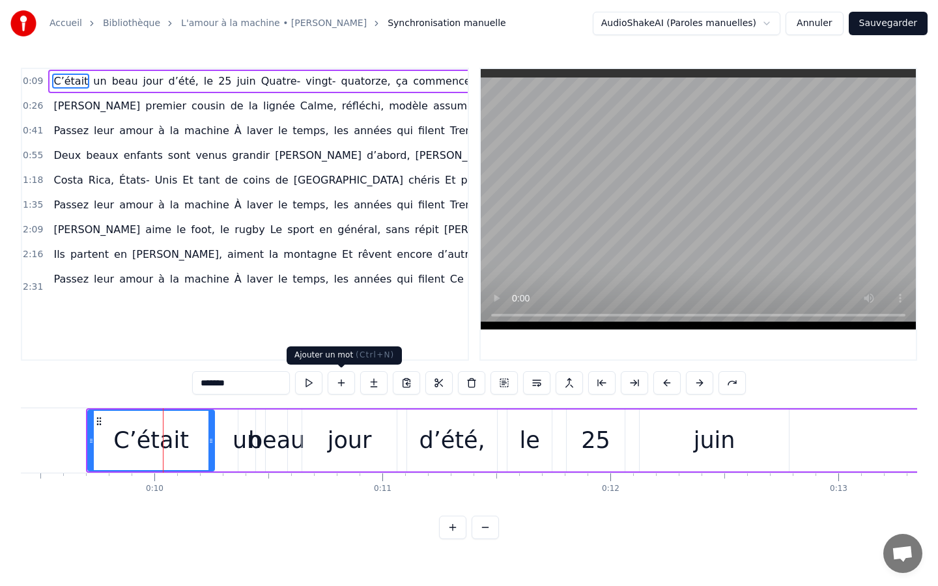
click at [341, 384] on button at bounding box center [341, 382] width 27 height 23
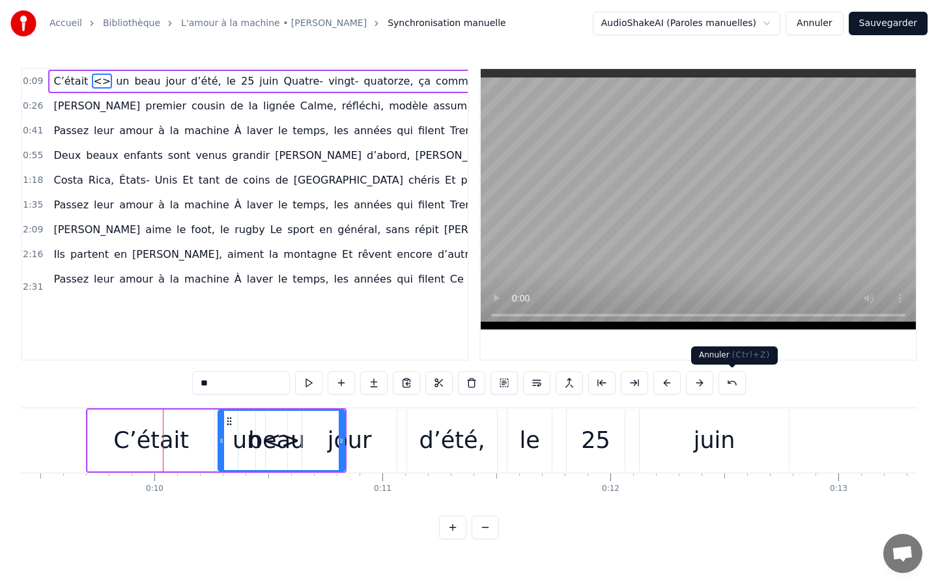
click at [730, 385] on button at bounding box center [731, 382] width 27 height 23
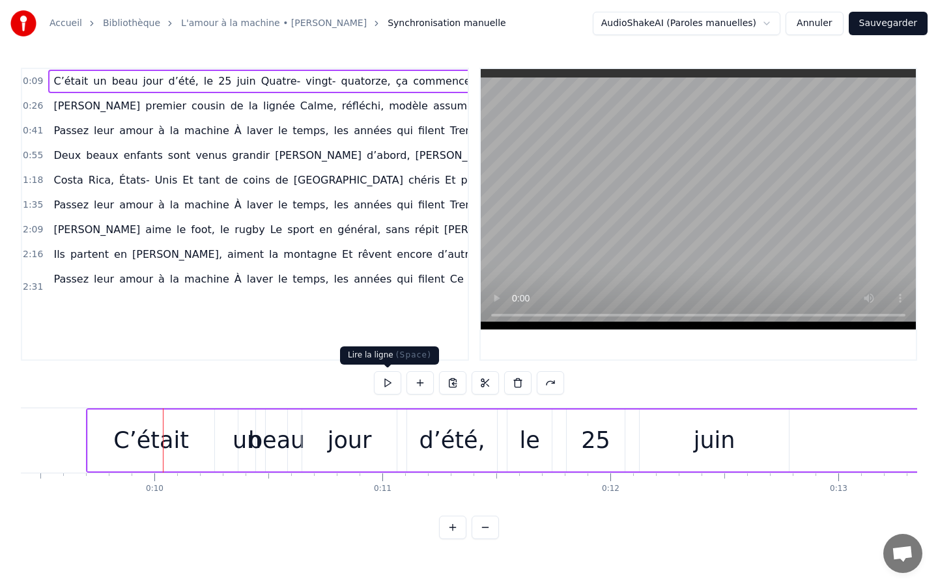
click at [388, 380] on button at bounding box center [387, 382] width 27 height 23
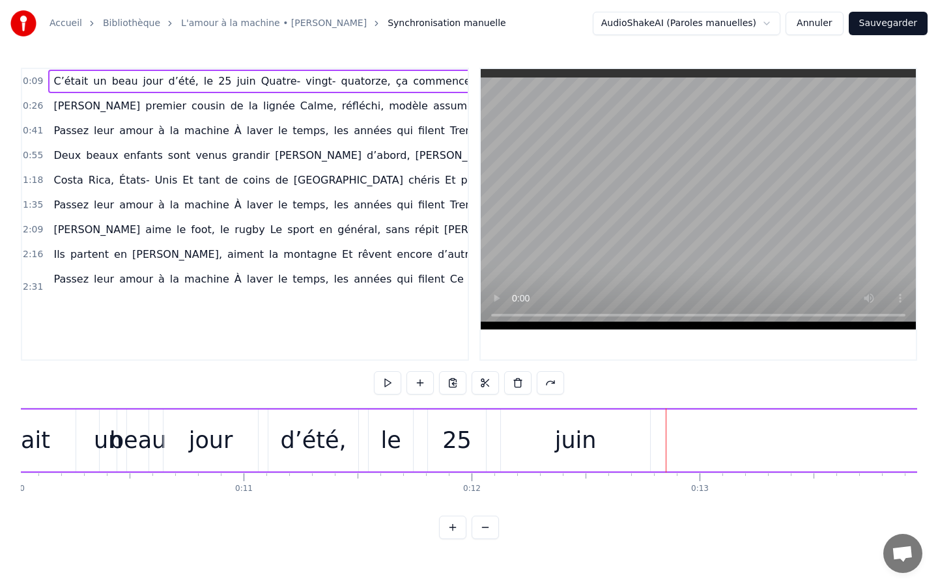
scroll to position [0, 2778]
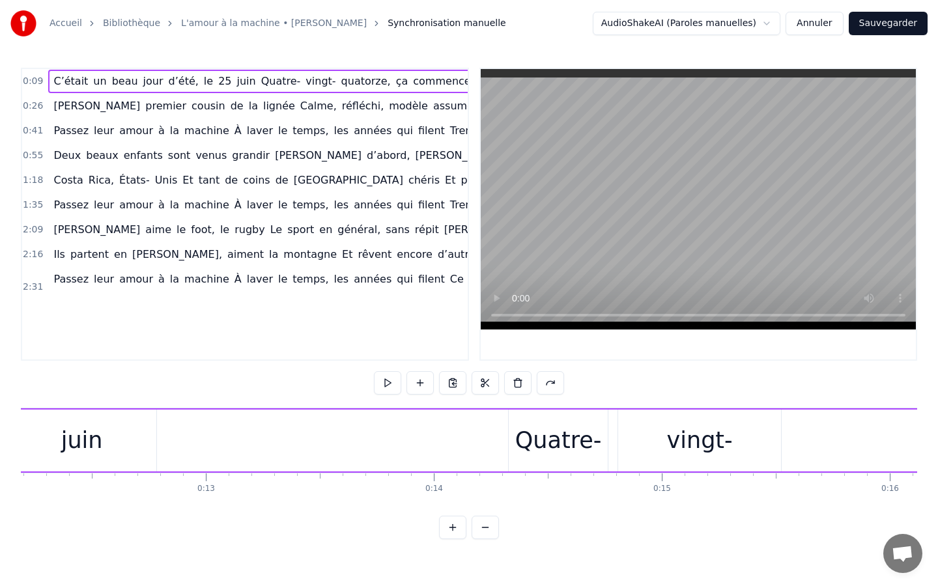
click at [489, 498] on button at bounding box center [484, 527] width 27 height 23
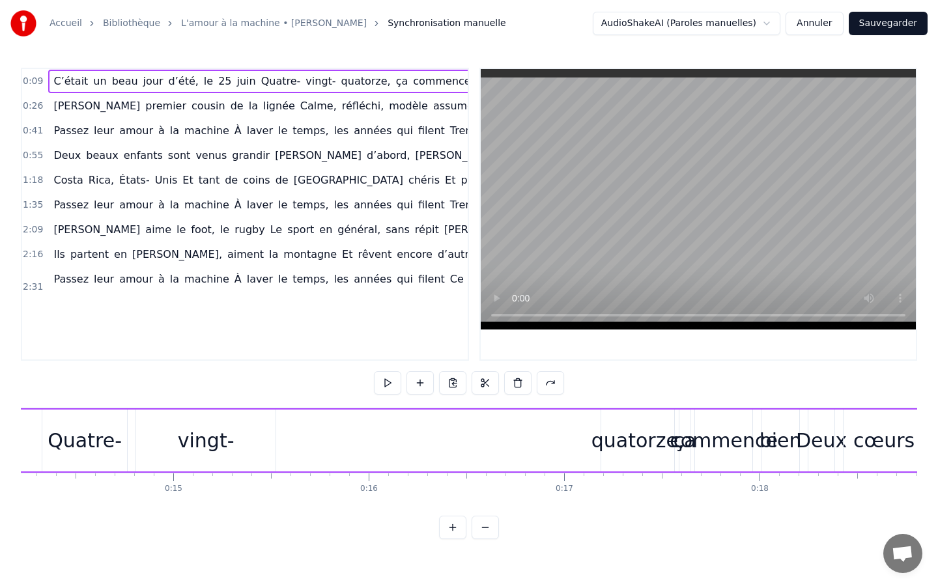
click at [55, 84] on span "C’était" at bounding box center [70, 81] width 37 height 15
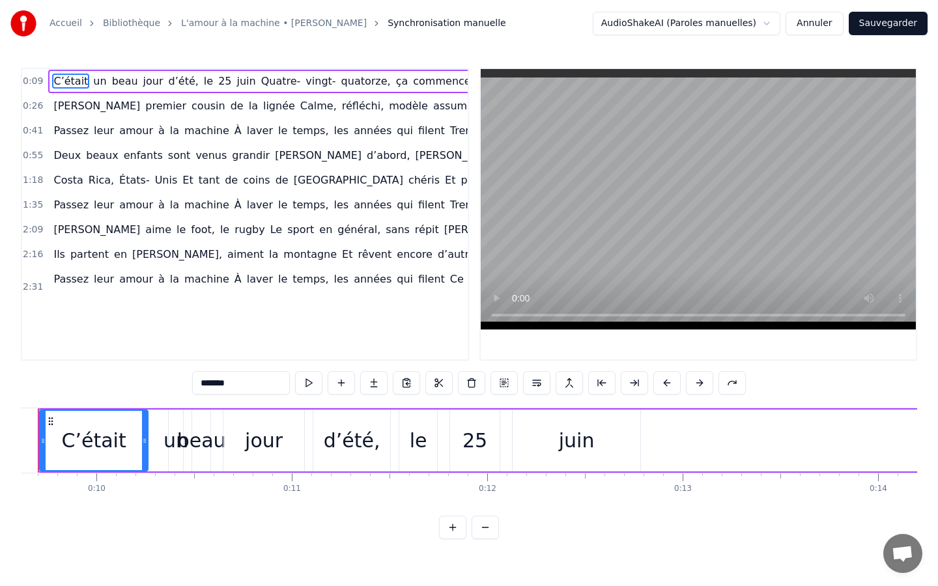
scroll to position [0, 1830]
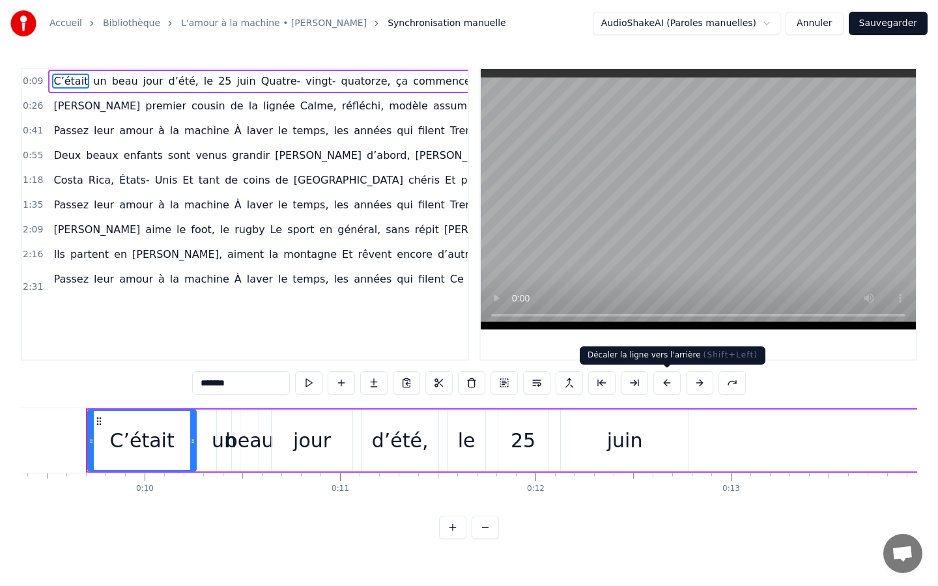
click at [670, 382] on button at bounding box center [666, 382] width 27 height 23
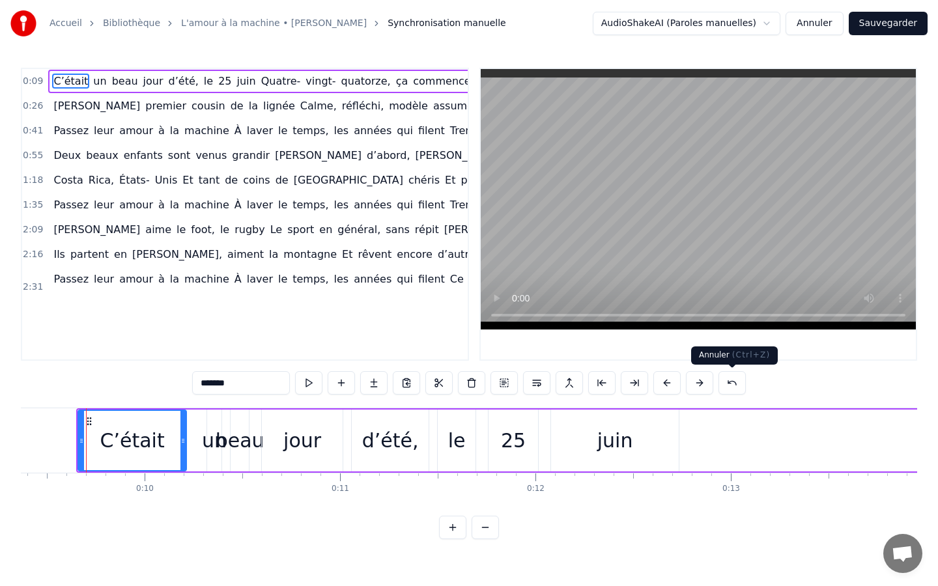
click at [726, 383] on button at bounding box center [731, 382] width 27 height 23
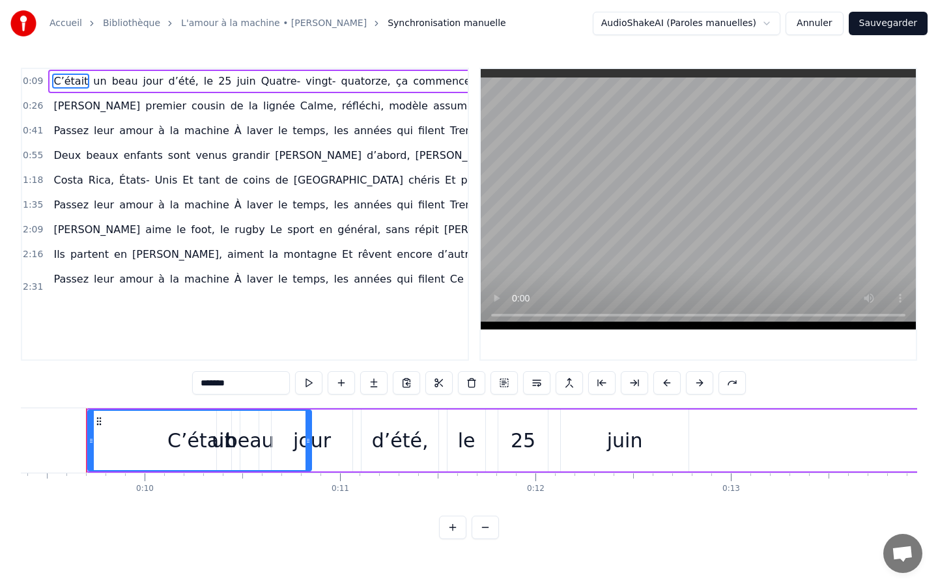
drag, startPoint x: 194, startPoint y: 440, endPoint x: 309, endPoint y: 451, distance: 115.8
click at [309, 451] on div at bounding box center [307, 440] width 5 height 59
click at [737, 385] on button at bounding box center [731, 382] width 27 height 23
drag, startPoint x: 195, startPoint y: 447, endPoint x: 167, endPoint y: 447, distance: 28.0
click at [167, 447] on div "C’était" at bounding box center [141, 441] width 109 height 62
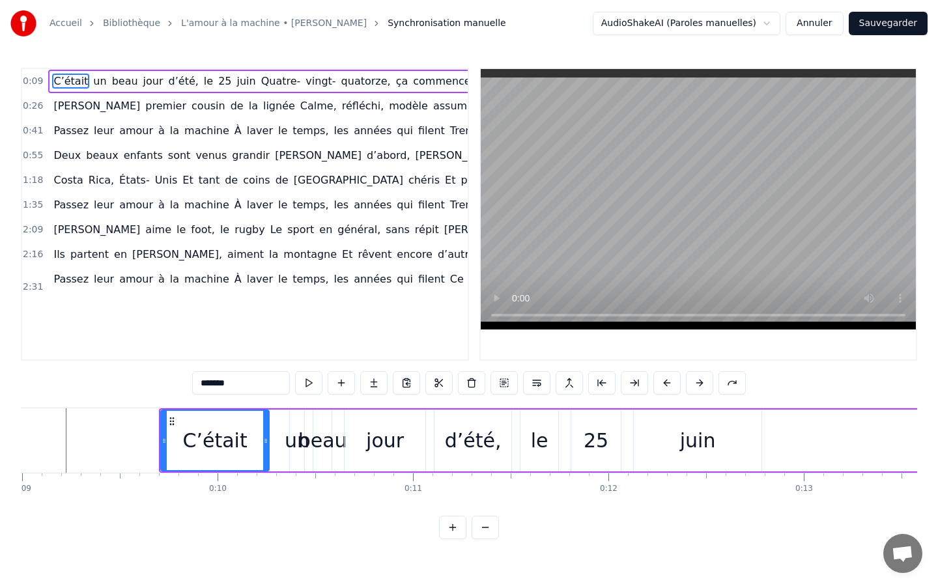
scroll to position [0, 1737]
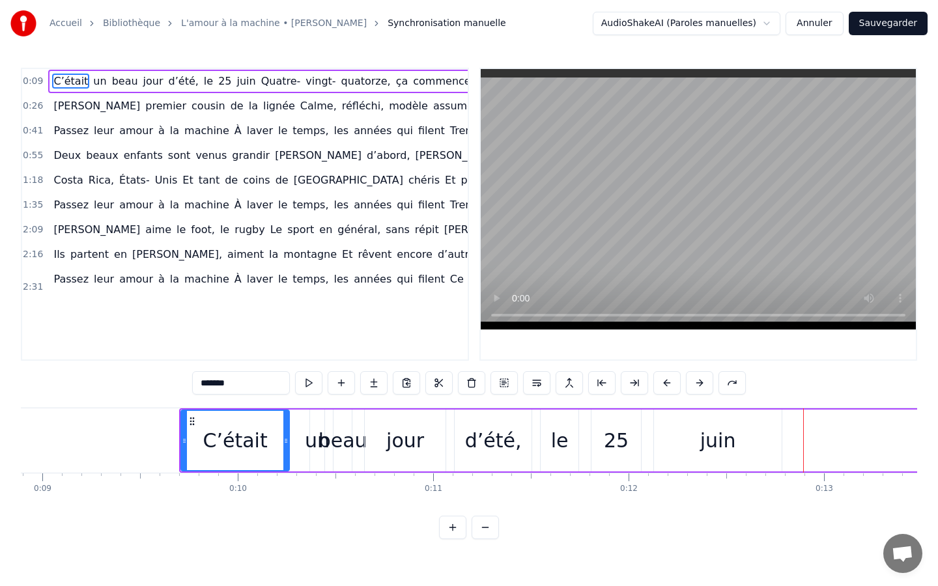
click at [186, 439] on icon at bounding box center [184, 441] width 5 height 10
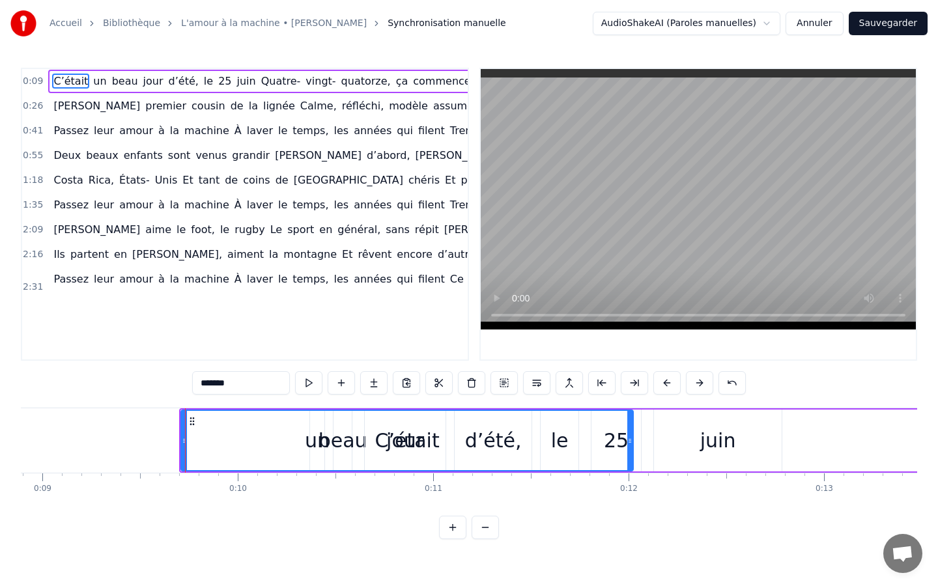
drag, startPoint x: 287, startPoint y: 440, endPoint x: 630, endPoint y: 437, distance: 343.8
click at [630, 437] on icon at bounding box center [629, 441] width 5 height 10
click at [235, 441] on div "C’était" at bounding box center [407, 440] width 451 height 59
click at [809, 23] on button "Annuler" at bounding box center [813, 23] width 57 height 23
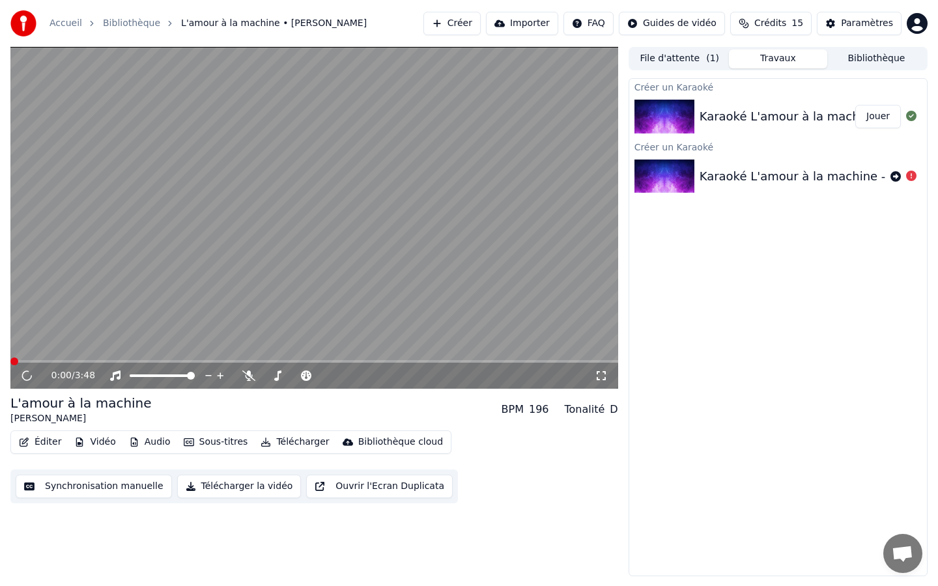
click at [139, 490] on button "Synchronisation manuelle" at bounding box center [94, 486] width 156 height 23
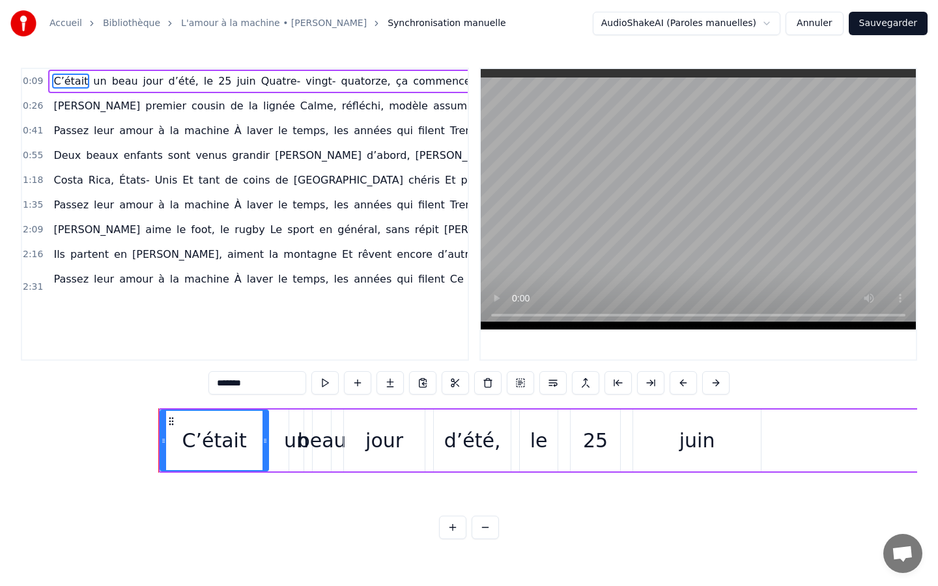
scroll to position [0, 1830]
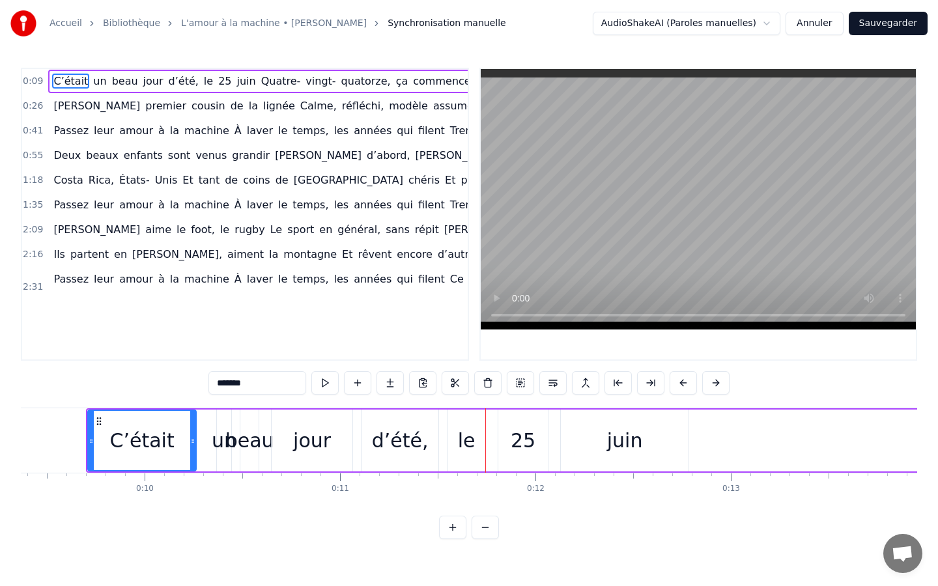
click at [806, 20] on button "Annuler" at bounding box center [813, 23] width 57 height 23
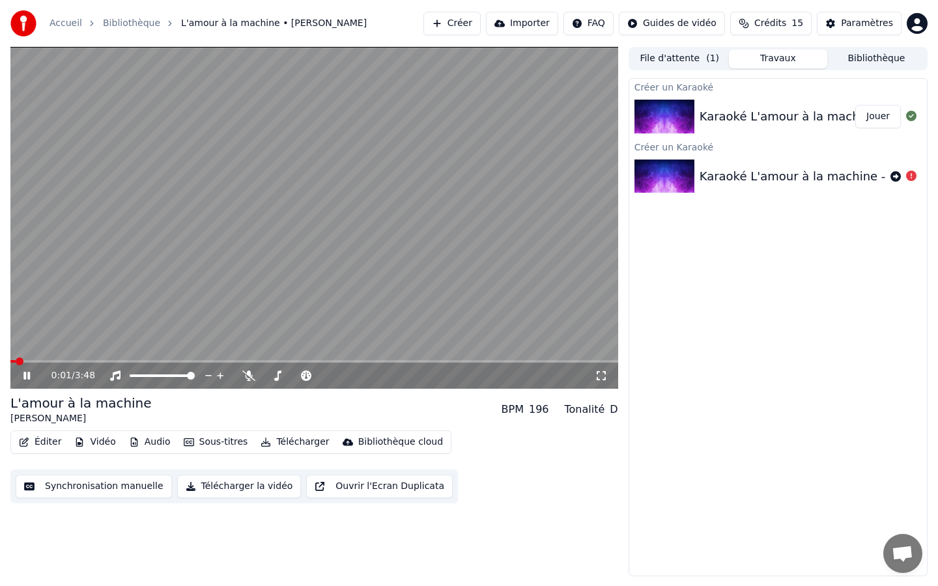
click at [28, 376] on icon at bounding box center [26, 376] width 7 height 8
click at [96, 486] on button "Synchronisation manuelle" at bounding box center [94, 486] width 156 height 23
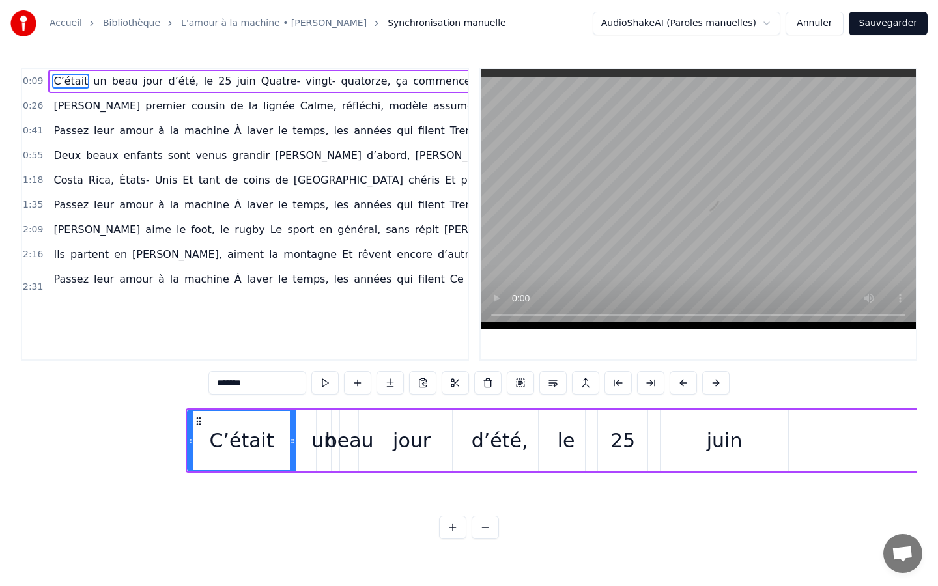
scroll to position [0, 1830]
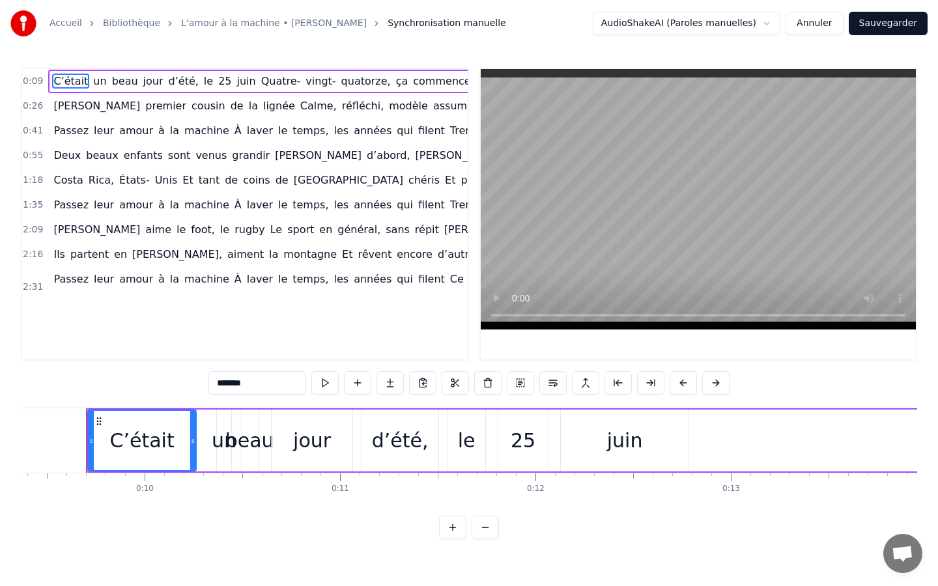
click at [168, 445] on div "C’était" at bounding box center [141, 440] width 64 height 29
type input "****"
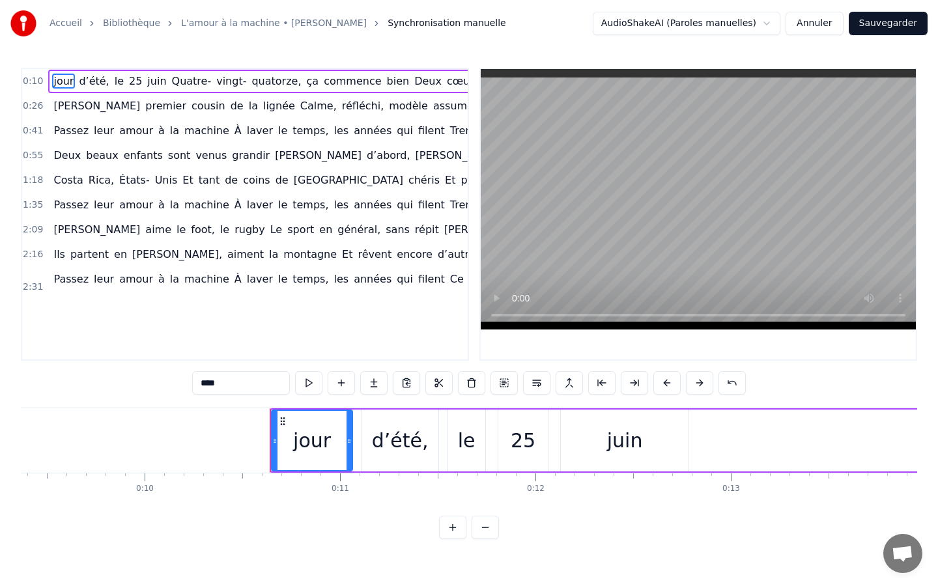
click at [833, 26] on button "Annuler" at bounding box center [813, 23] width 57 height 23
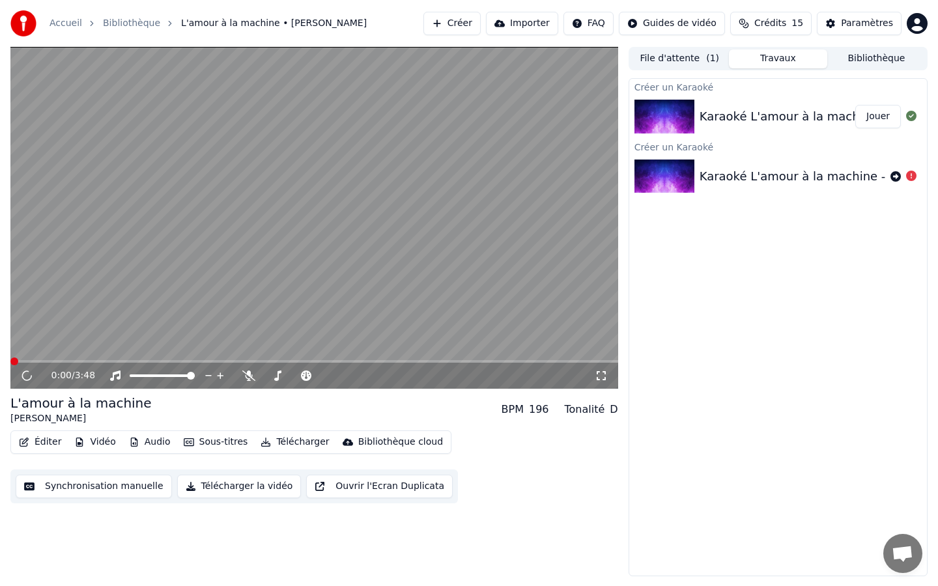
click at [111, 494] on button "Synchronisation manuelle" at bounding box center [94, 486] width 156 height 23
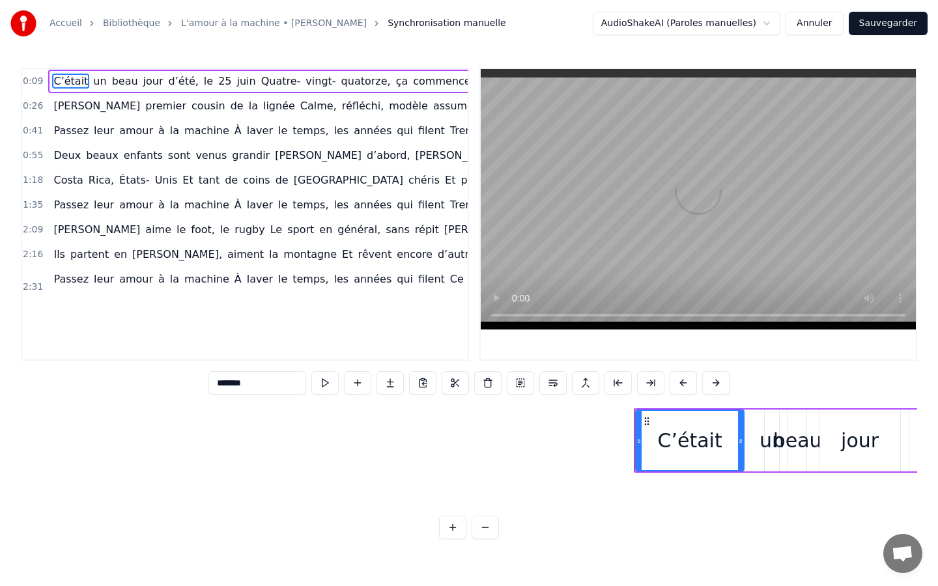
scroll to position [0, 1830]
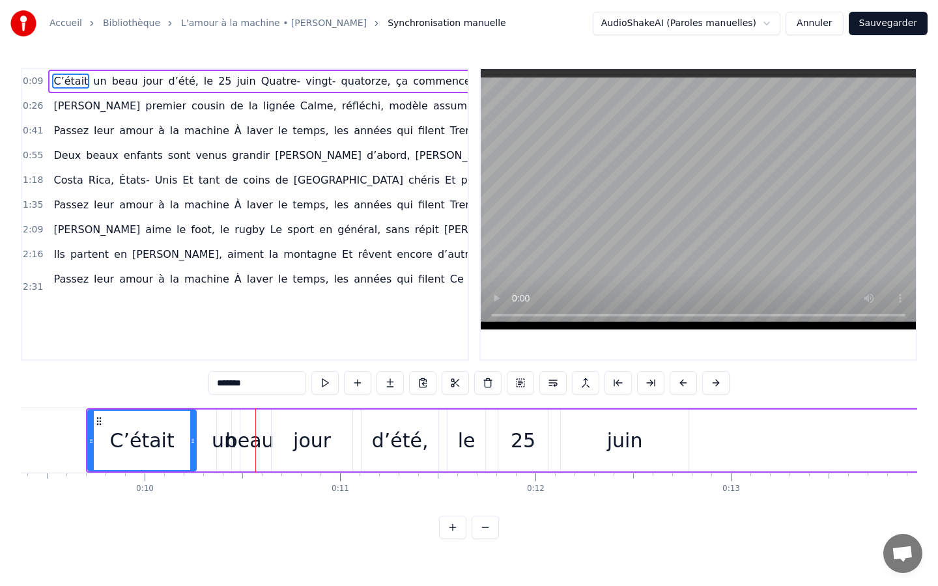
click at [826, 27] on button "Annuler" at bounding box center [813, 23] width 57 height 23
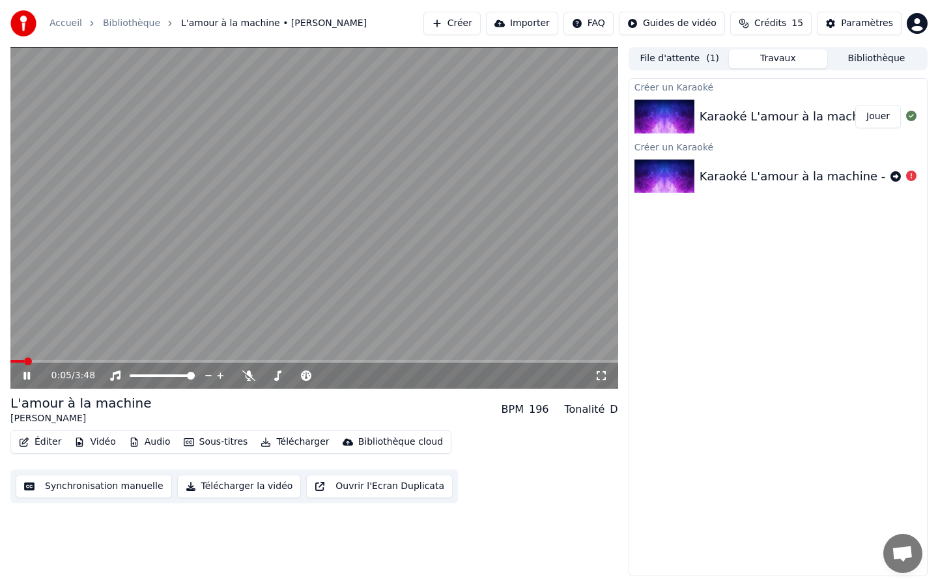
click at [27, 374] on icon at bounding box center [26, 376] width 7 height 8
click at [28, 376] on icon at bounding box center [27, 375] width 8 height 9
click at [28, 376] on icon at bounding box center [26, 376] width 7 height 8
click at [28, 376] on icon at bounding box center [27, 375] width 8 height 9
click at [28, 376] on icon at bounding box center [26, 376] width 7 height 8
